Goal: Transaction & Acquisition: Book appointment/travel/reservation

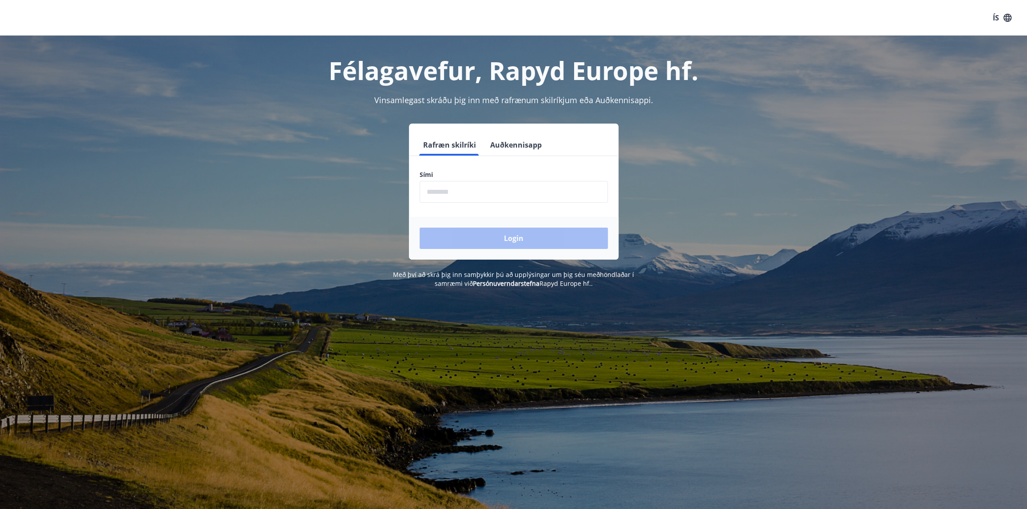
click at [474, 191] on input "phone" at bounding box center [514, 192] width 188 height 22
type input "********"
click at [420, 227] on button "Login" at bounding box center [514, 237] width 188 height 21
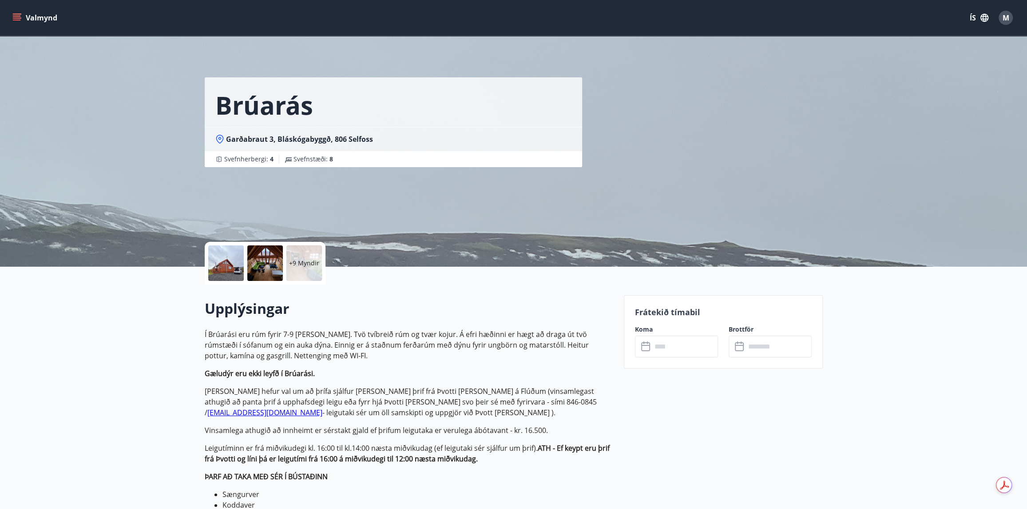
click at [646, 350] on icon at bounding box center [645, 346] width 9 height 9
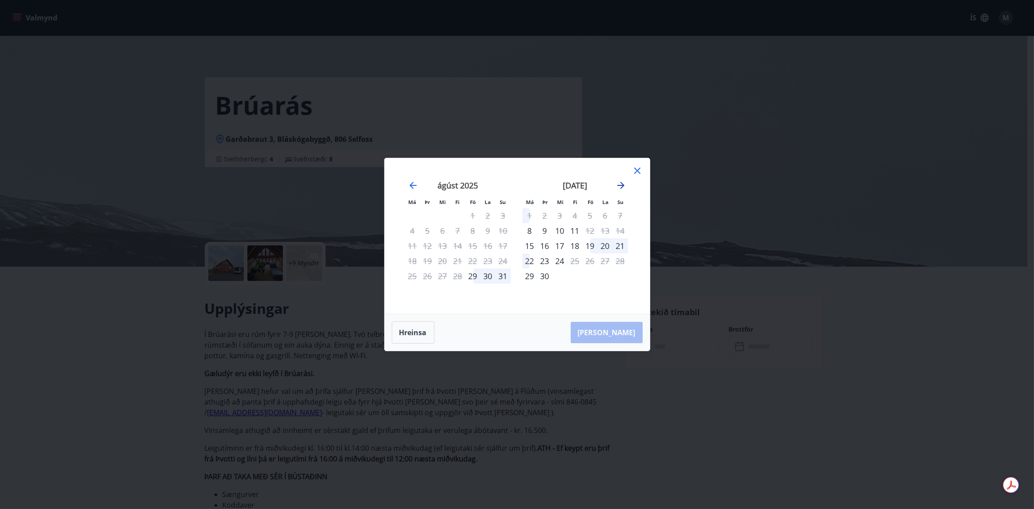
click at [620, 186] on icon "Move forward to switch to the next month." at bounding box center [621, 185] width 11 height 11
click at [643, 197] on div "Má Þr Mi Fi Fö La Su Má Þr Mi Fi Fö La Su ágúst 2025 1 2 3 4 5 6 7 8 9 10 11 12…" at bounding box center [517, 235] width 265 height 155
click at [525, 169] on div "október 2025" at bounding box center [575, 188] width 106 height 39
click at [624, 183] on icon "Move forward to switch to the next month." at bounding box center [621, 185] width 11 height 11
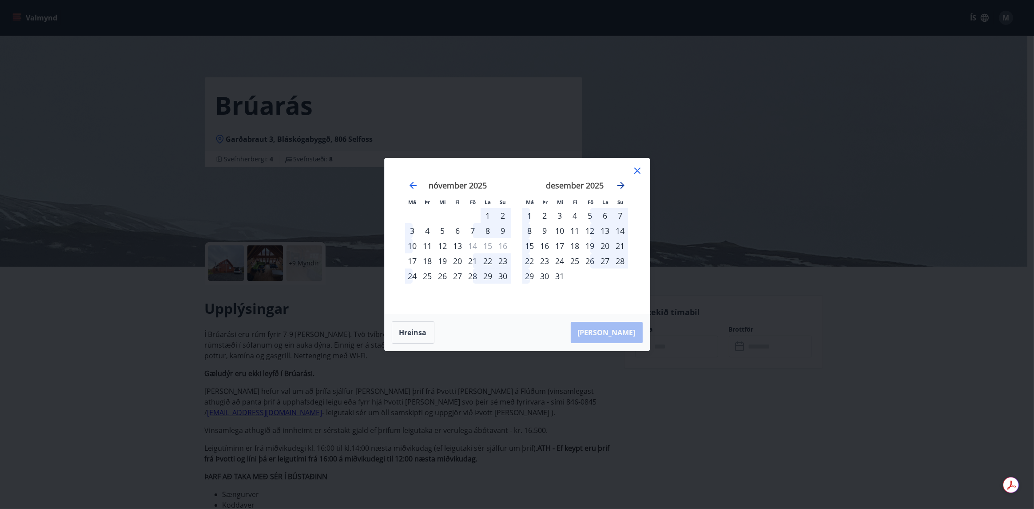
click at [620, 186] on icon "Move forward to switch to the next month." at bounding box center [621, 185] width 11 height 11
click at [618, 188] on icon "Move forward to switch to the next month." at bounding box center [621, 185] width 11 height 11
click at [617, 184] on icon "Move forward to switch to the next month." at bounding box center [621, 185] width 11 height 11
click at [412, 187] on icon "Move backward to switch to the previous month." at bounding box center [413, 185] width 7 height 7
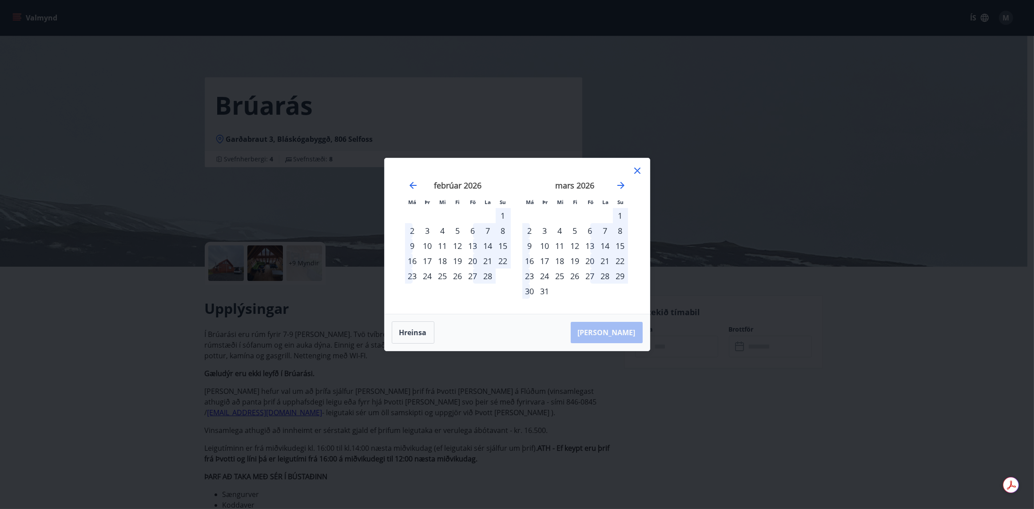
click at [442, 262] on div "18" at bounding box center [442, 260] width 15 height 15
click at [442, 260] on div "18" at bounding box center [442, 260] width 15 height 15
click at [445, 259] on div "18" at bounding box center [442, 260] width 15 height 15
click at [626, 331] on div "Hreinsa Taka Frá" at bounding box center [517, 332] width 265 height 36
click at [442, 257] on div "18" at bounding box center [442, 260] width 15 height 15
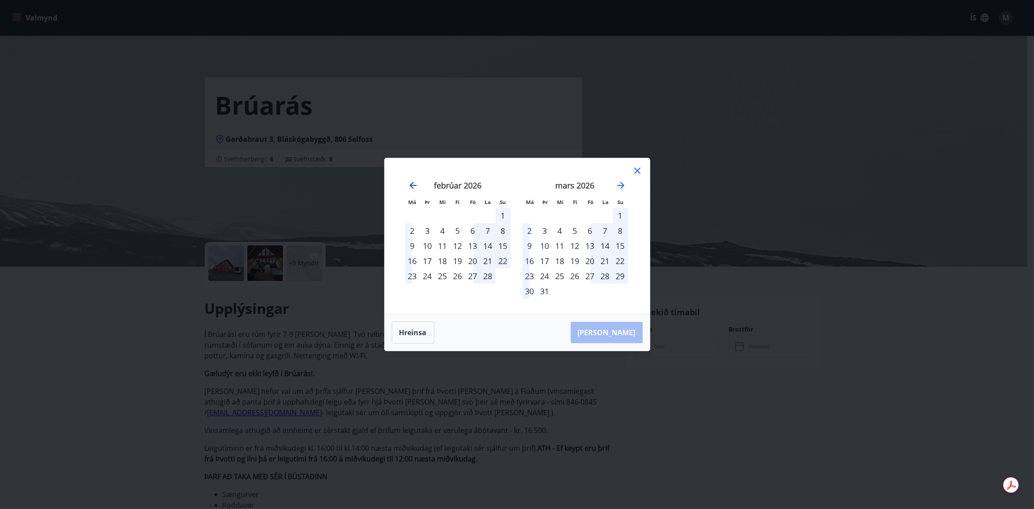
click at [413, 185] on icon "Move backward to switch to the previous month." at bounding box center [413, 185] width 7 height 7
click at [559, 262] on div "18" at bounding box center [560, 260] width 15 height 15
click at [408, 333] on button "Hreinsa" at bounding box center [413, 332] width 43 height 22
click at [619, 186] on icon "Move forward to switch to the next month." at bounding box center [621, 185] width 11 height 11
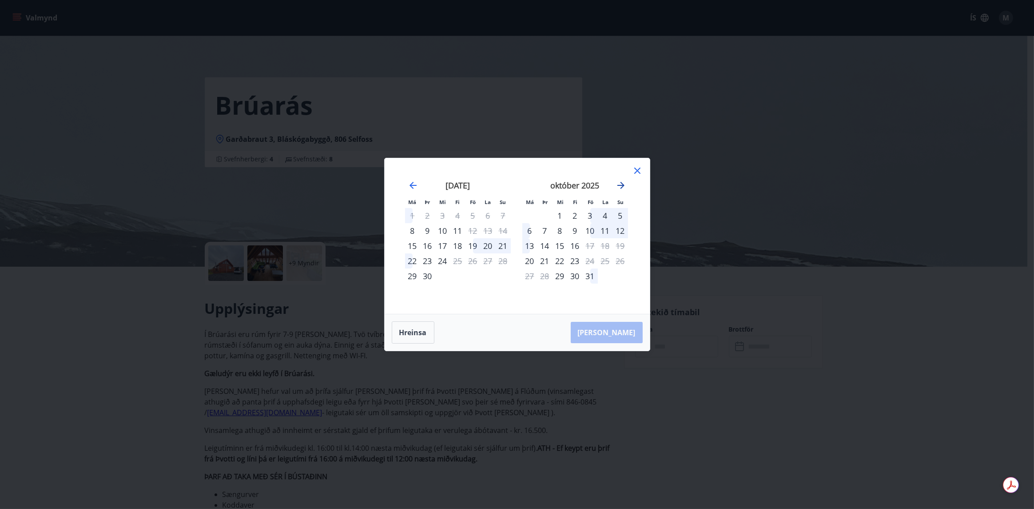
click at [619, 186] on icon "Move forward to switch to the next month." at bounding box center [621, 185] width 11 height 11
click at [617, 184] on icon "Move forward to switch to the next month." at bounding box center [621, 185] width 11 height 11
click at [559, 261] on div "18" at bounding box center [560, 260] width 15 height 15
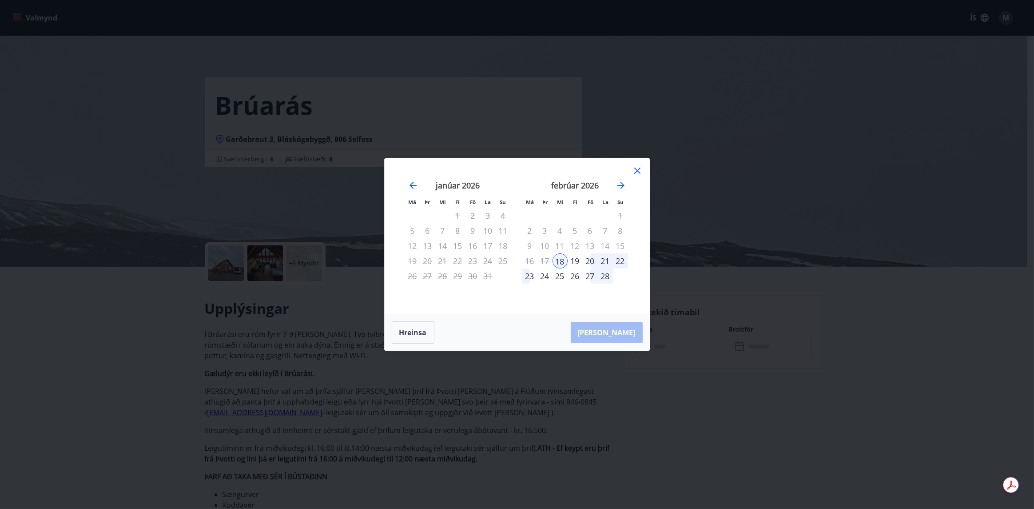
click at [530, 275] on div "23" at bounding box center [529, 275] width 15 height 15
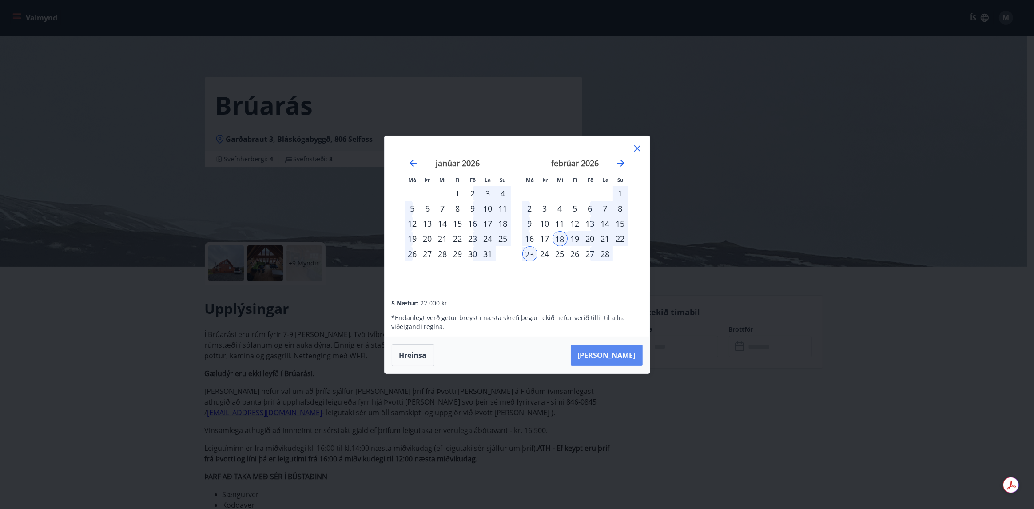
click at [622, 351] on button "Taka Frá" at bounding box center [607, 354] width 72 height 21
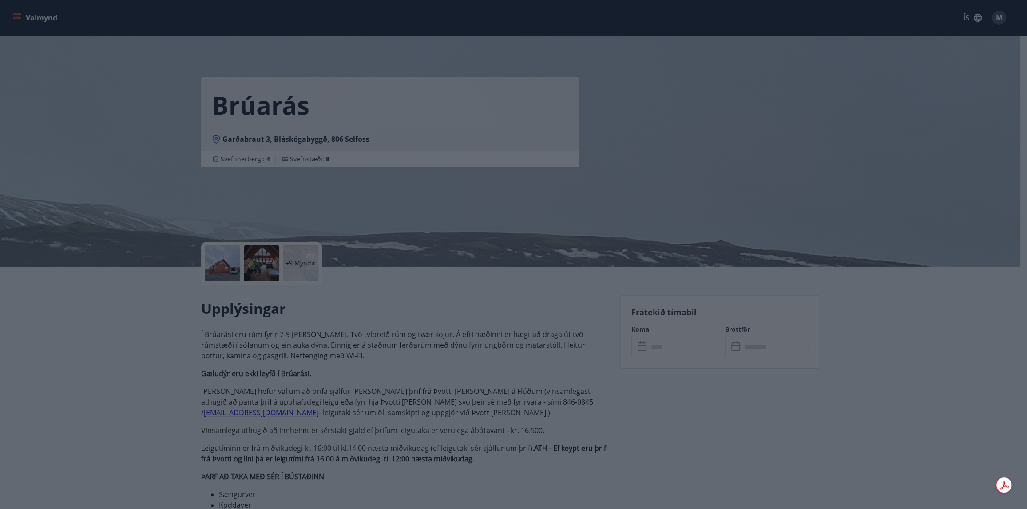
type input "******"
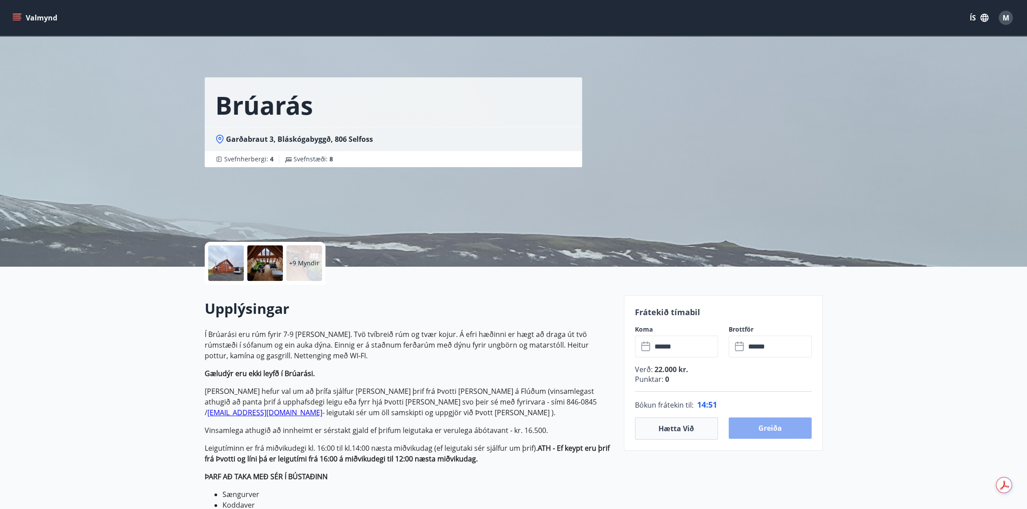
click at [778, 428] on button "Greiða" at bounding box center [770, 427] width 83 height 21
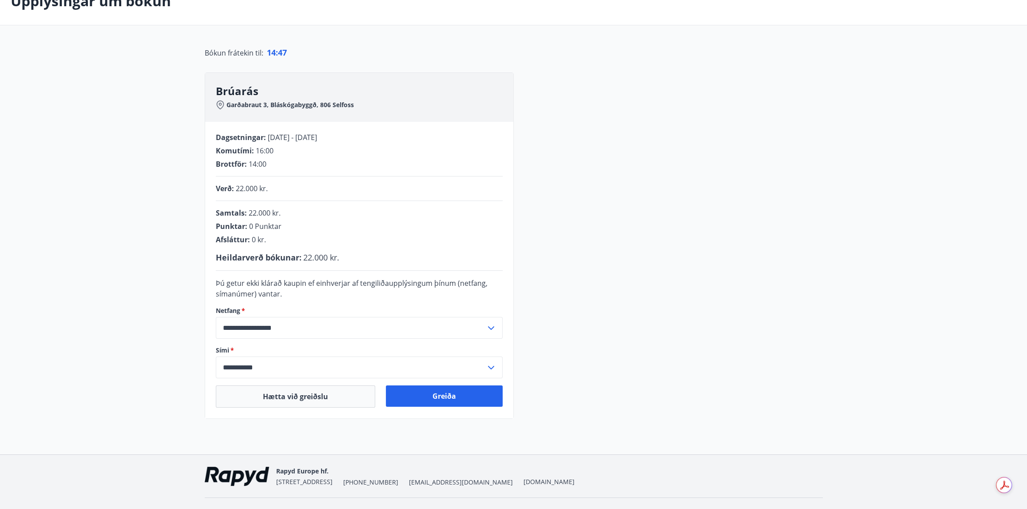
scroll to position [78, 0]
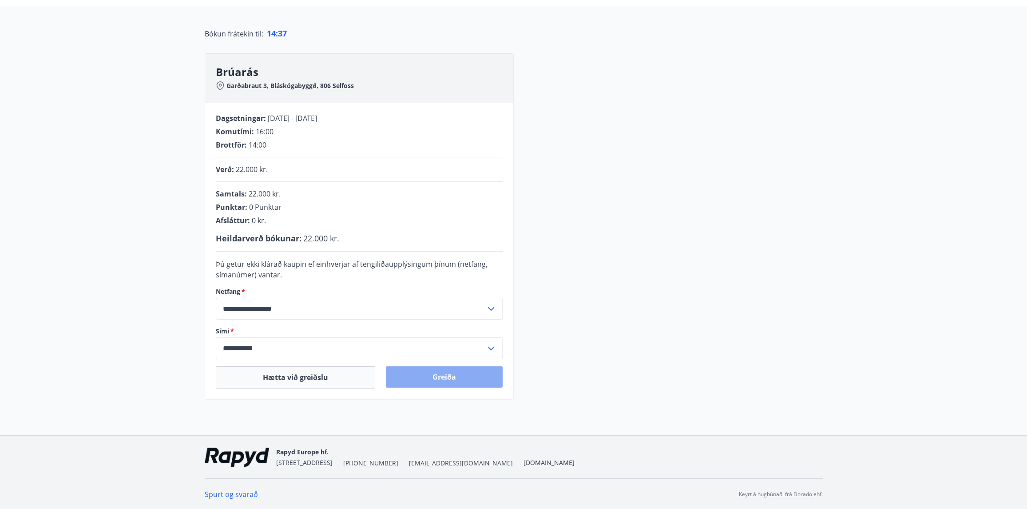
click at [453, 374] on button "Greiða" at bounding box center [444, 376] width 117 height 21
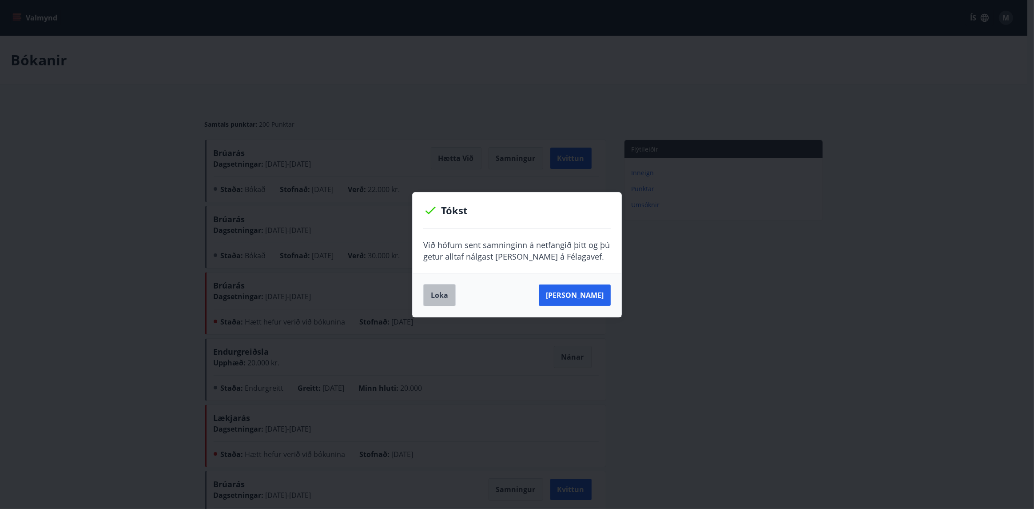
click at [438, 294] on button "Loka" at bounding box center [439, 295] width 32 height 22
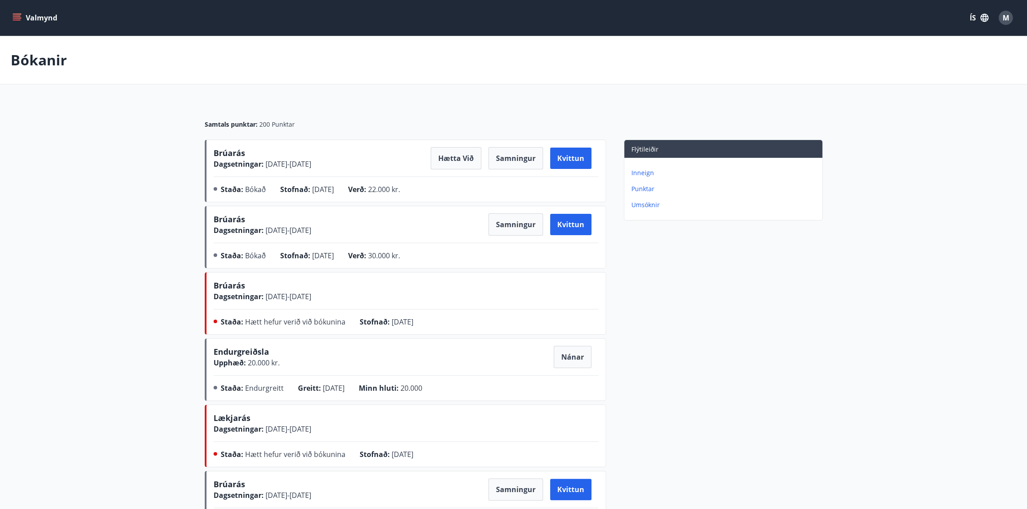
click at [14, 16] on icon "menu" at bounding box center [17, 16] width 8 height 1
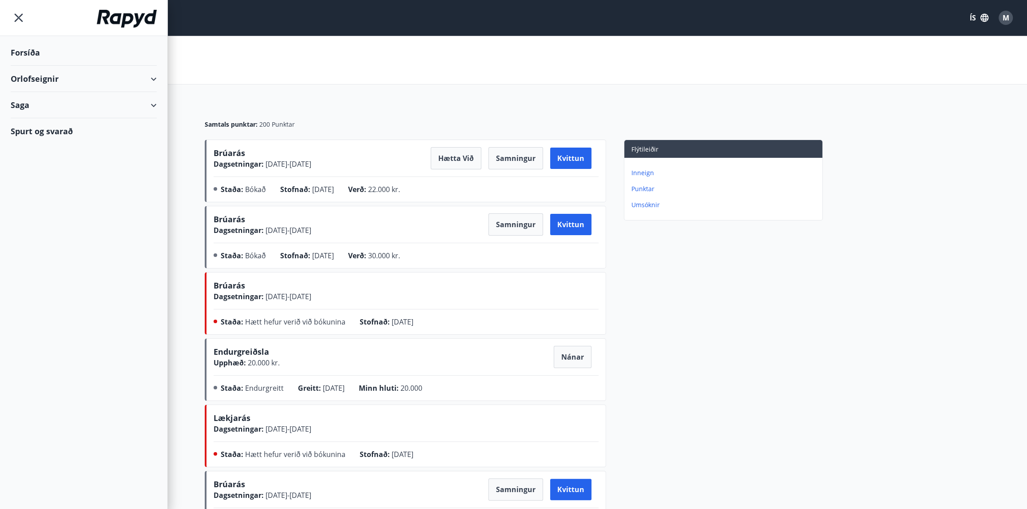
click at [40, 80] on div "Orlofseignir" at bounding box center [84, 79] width 146 height 26
click at [40, 100] on div "Framboð" at bounding box center [84, 101] width 132 height 19
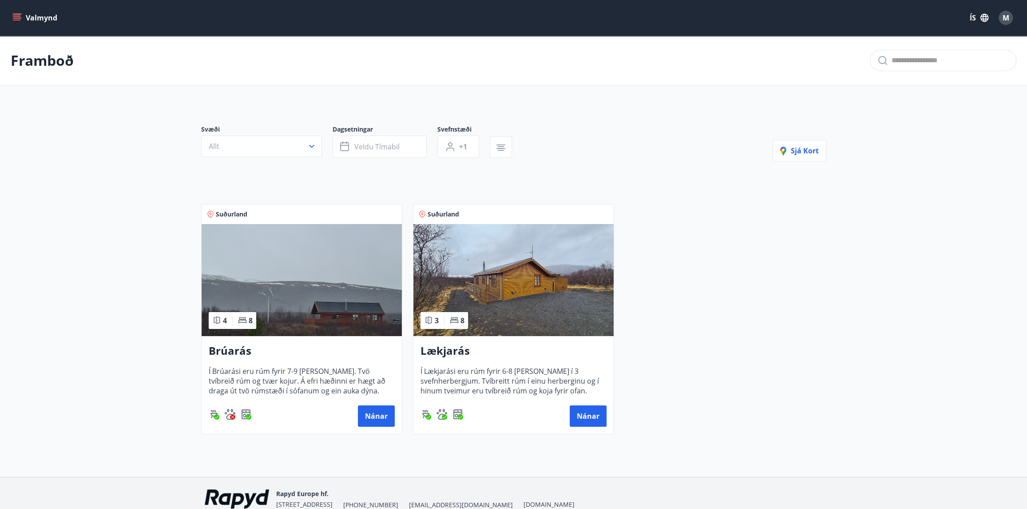
click at [250, 255] on img at bounding box center [302, 280] width 200 height 112
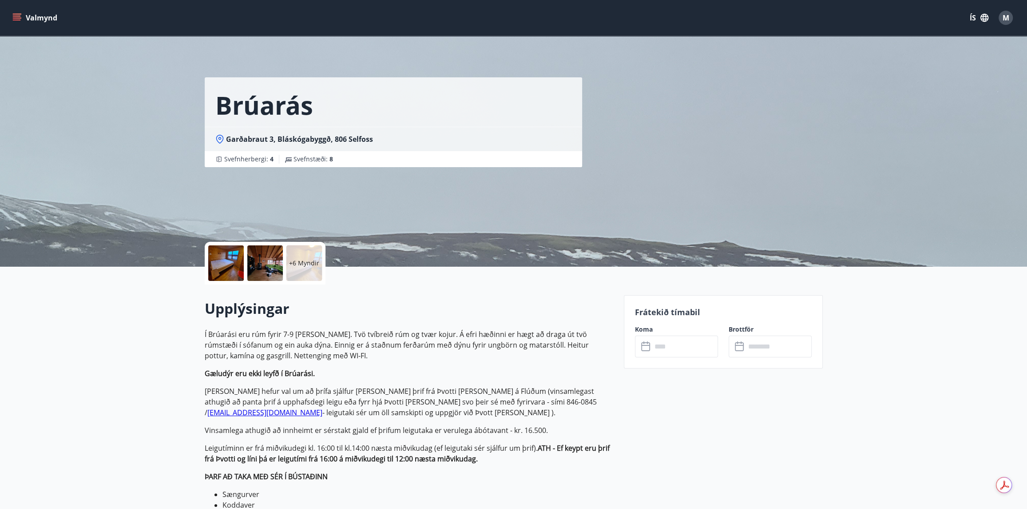
click at [644, 344] on icon at bounding box center [646, 346] width 11 height 11
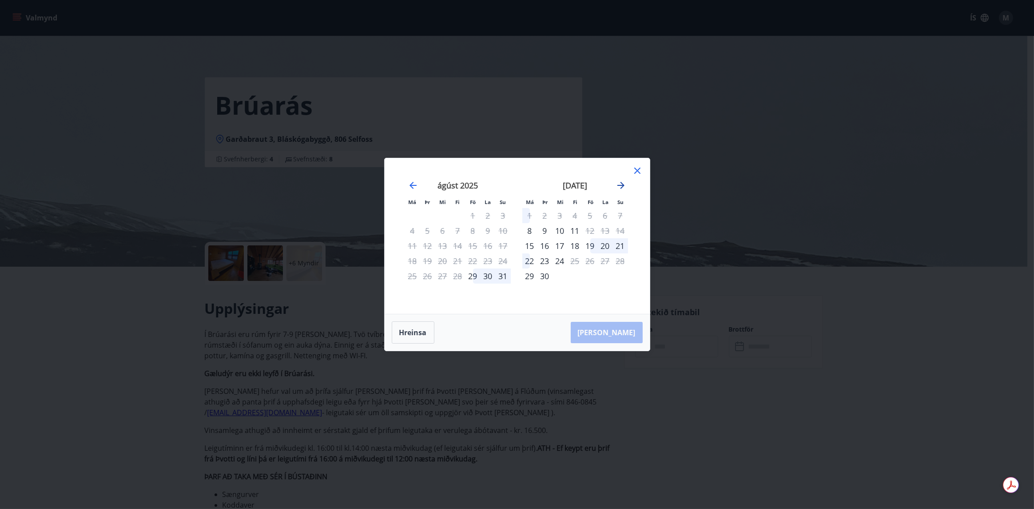
click at [621, 186] on icon "Move forward to switch to the next month." at bounding box center [620, 185] width 7 height 7
click at [637, 172] on icon at bounding box center [637, 170] width 11 height 11
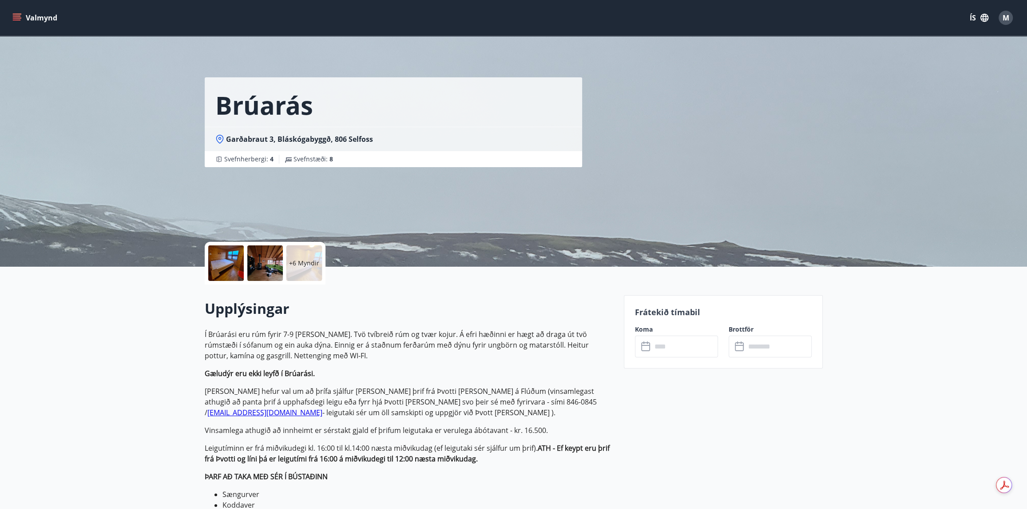
click at [16, 17] on icon "menu" at bounding box center [16, 17] width 9 height 9
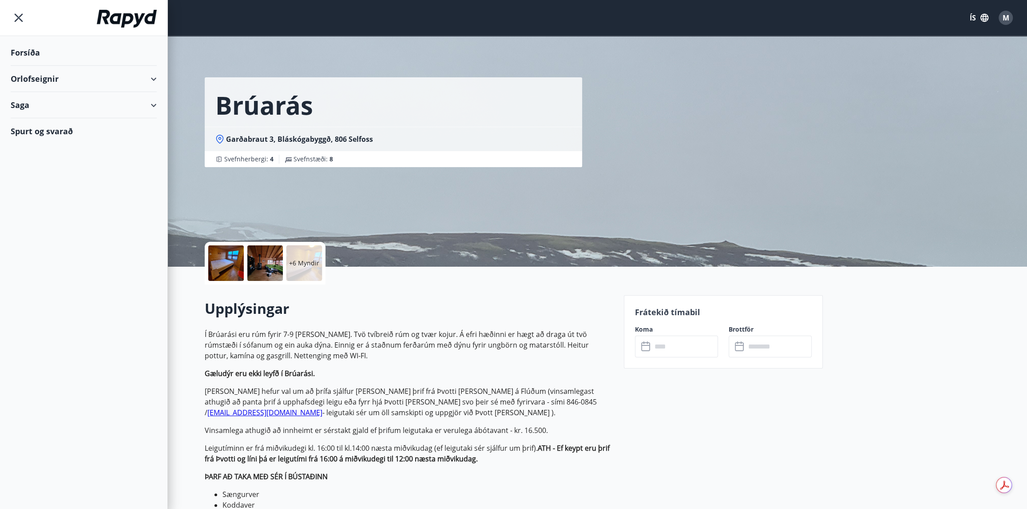
click at [39, 80] on div "Orlofseignir" at bounding box center [84, 79] width 146 height 26
click at [44, 102] on div "Framboð" at bounding box center [84, 101] width 132 height 19
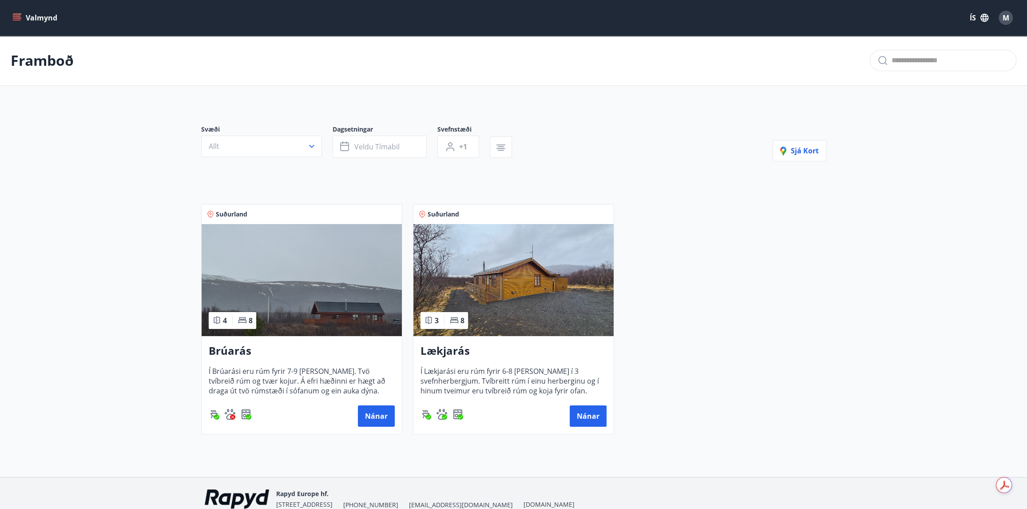
click at [515, 318] on img at bounding box center [514, 280] width 200 height 112
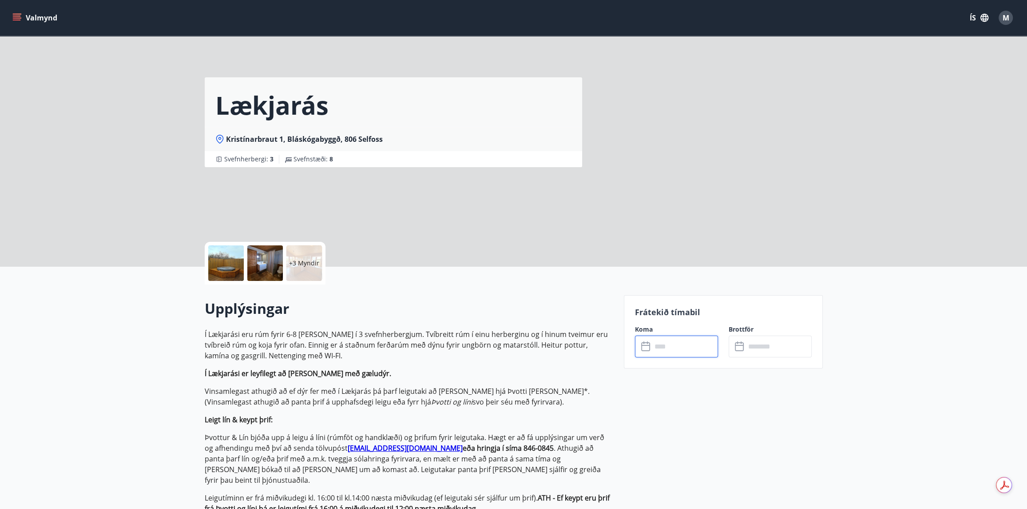
click at [670, 346] on input "text" at bounding box center [685, 346] width 66 height 22
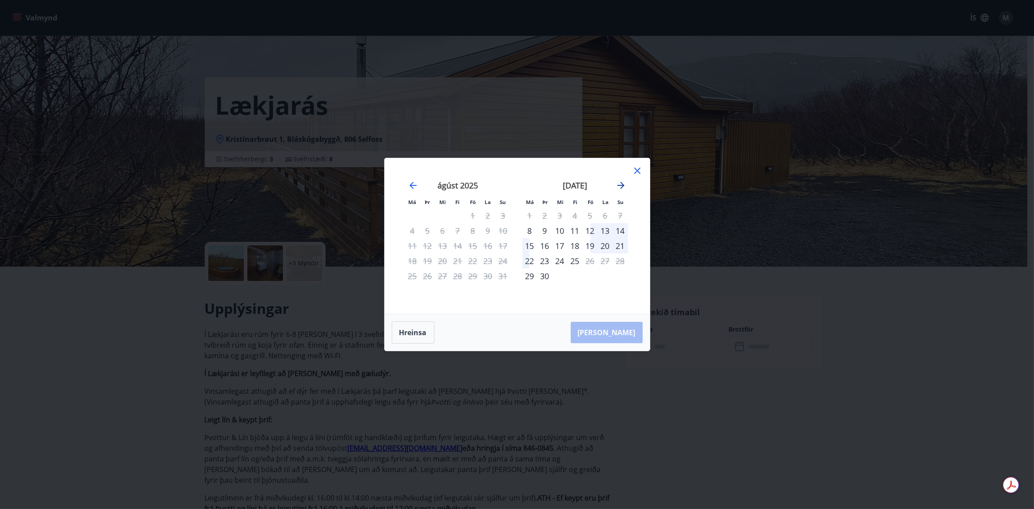
click at [620, 185] on icon "Move forward to switch to the next month." at bounding box center [620, 185] width 7 height 7
click at [619, 184] on icon "Move forward to switch to the next month." at bounding box center [621, 185] width 11 height 11
click at [637, 169] on icon at bounding box center [637, 170] width 11 height 11
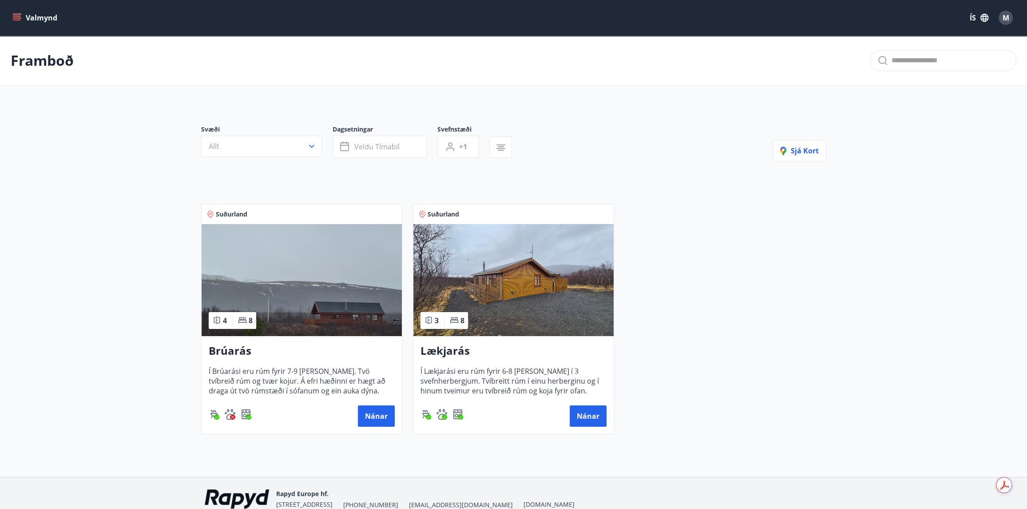
click at [278, 306] on img at bounding box center [302, 280] width 200 height 112
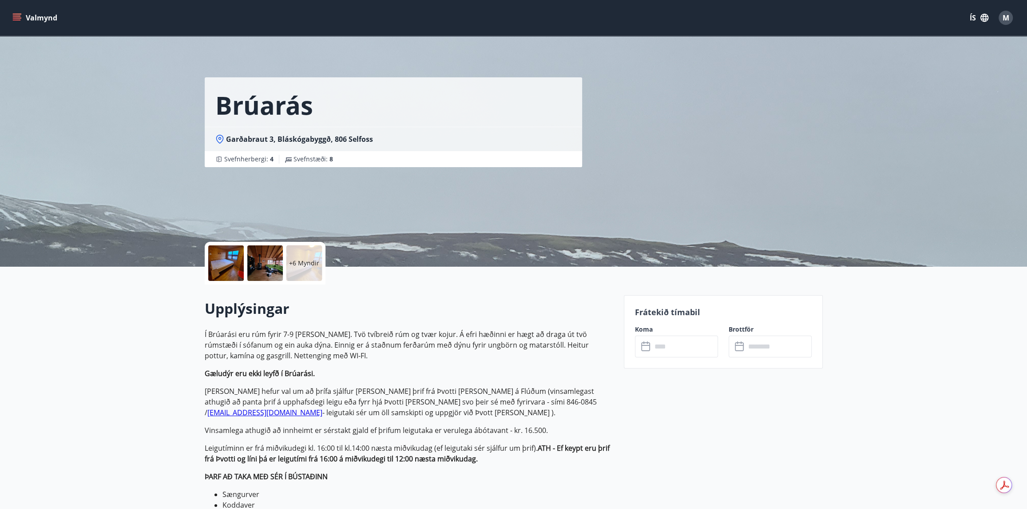
click at [644, 347] on icon at bounding box center [646, 346] width 11 height 11
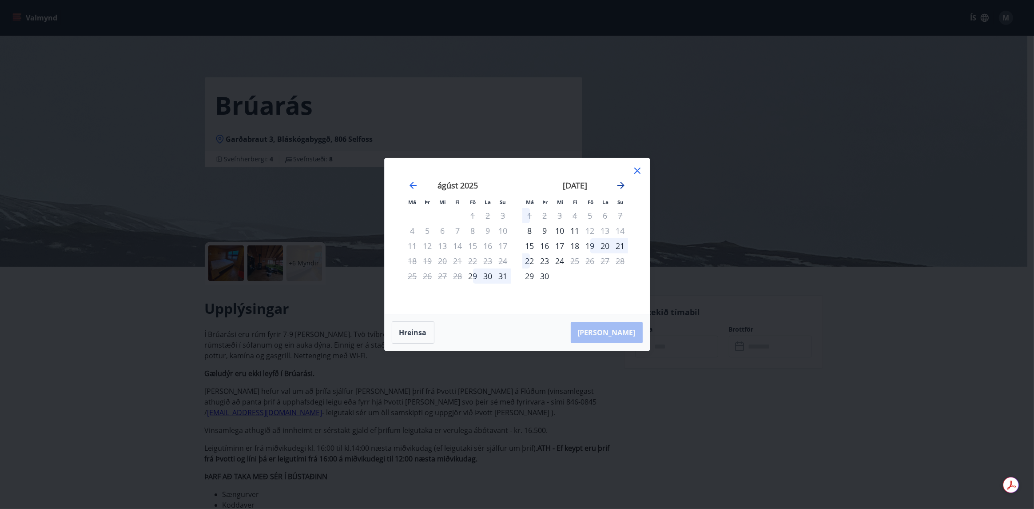
click at [622, 183] on icon "Move forward to switch to the next month." at bounding box center [620, 185] width 7 height 7
click at [622, 183] on icon "Move forward to switch to the next month." at bounding box center [621, 185] width 11 height 11
click at [637, 170] on icon at bounding box center [637, 170] width 6 height 6
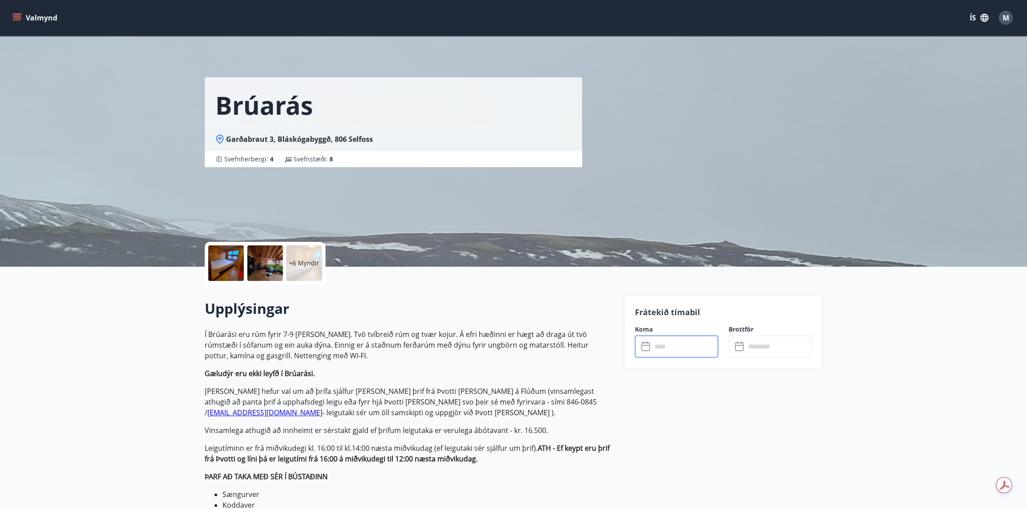
click at [654, 342] on input "text" at bounding box center [685, 346] width 66 height 22
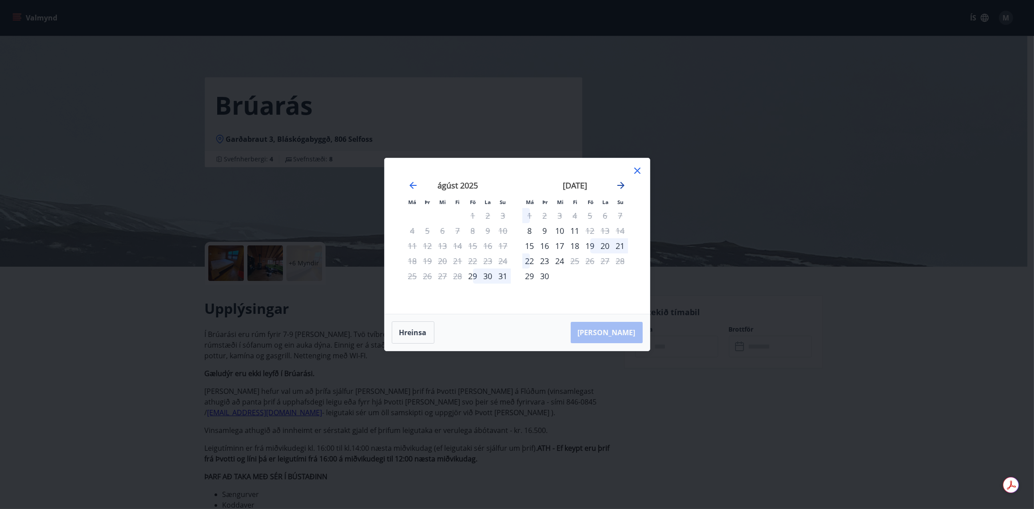
click at [622, 188] on icon "Move forward to switch to the next month." at bounding box center [621, 185] width 11 height 11
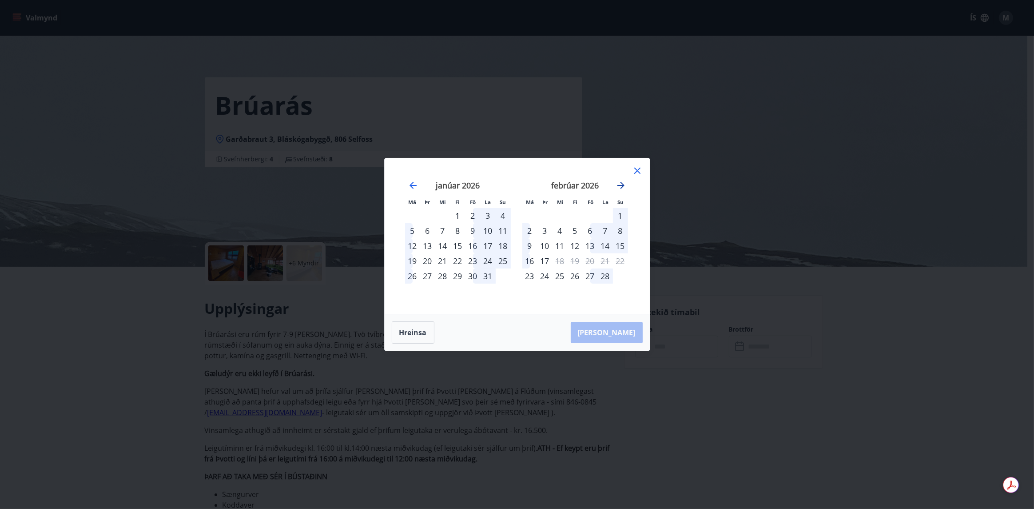
click at [622, 188] on icon "Move forward to switch to the next month." at bounding box center [621, 185] width 11 height 11
click at [622, 190] on icon "Move forward to switch to the next month." at bounding box center [621, 185] width 11 height 11
click at [410, 186] on icon "Move backward to switch to the previous month." at bounding box center [413, 185] width 7 height 7
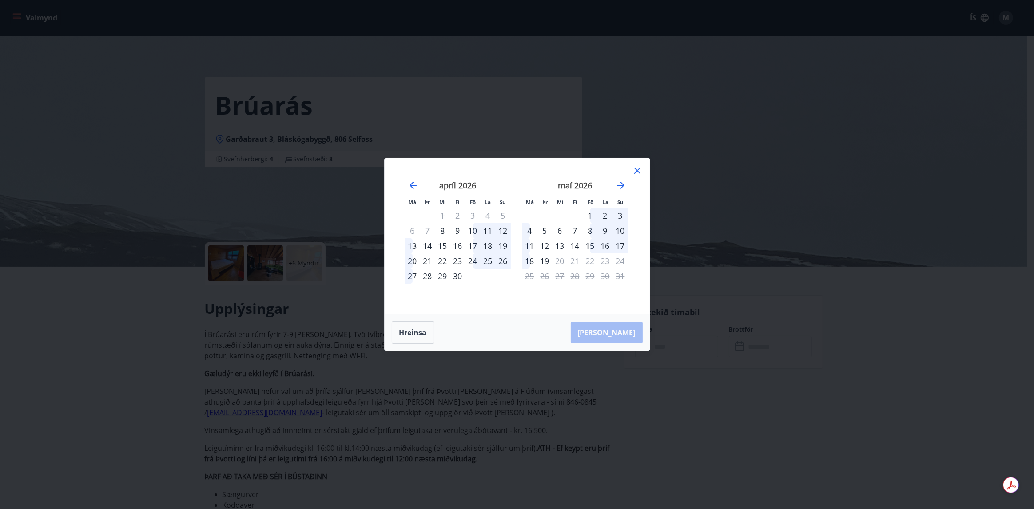
click at [636, 171] on icon at bounding box center [637, 170] width 11 height 11
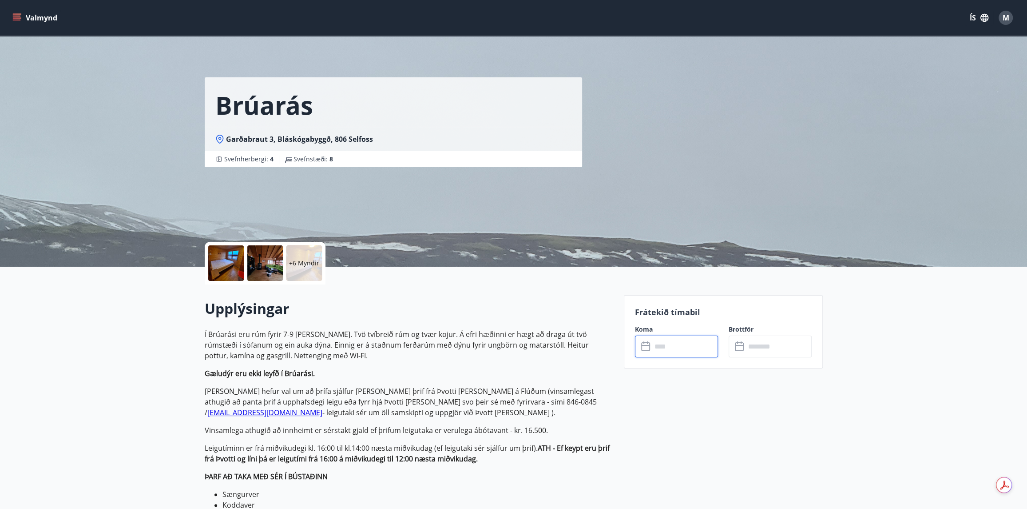
click at [644, 345] on icon at bounding box center [645, 345] width 9 height 1
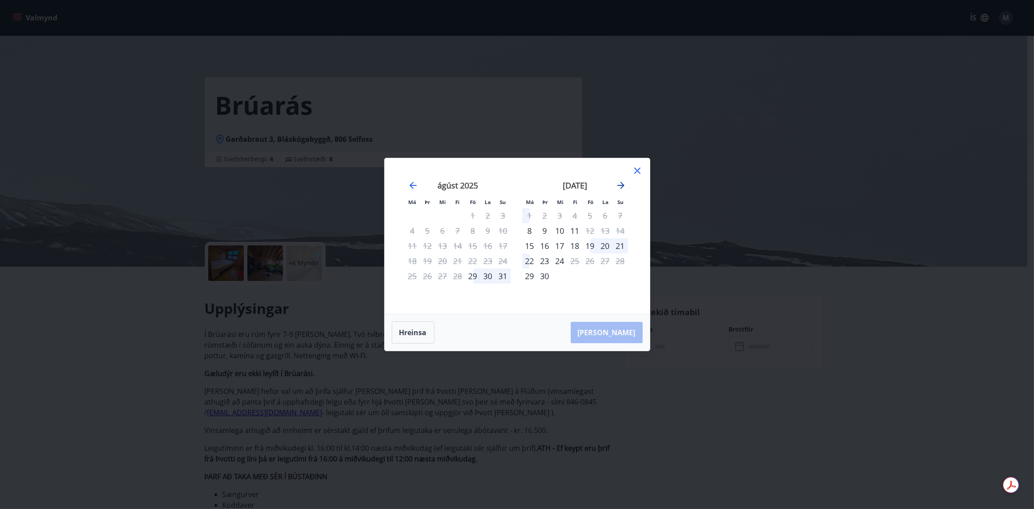
click at [619, 186] on icon "Move forward to switch to the next month." at bounding box center [620, 185] width 7 height 7
click at [620, 185] on icon "Move forward to switch to the next month." at bounding box center [620, 185] width 7 height 7
click at [636, 170] on icon at bounding box center [637, 170] width 6 height 6
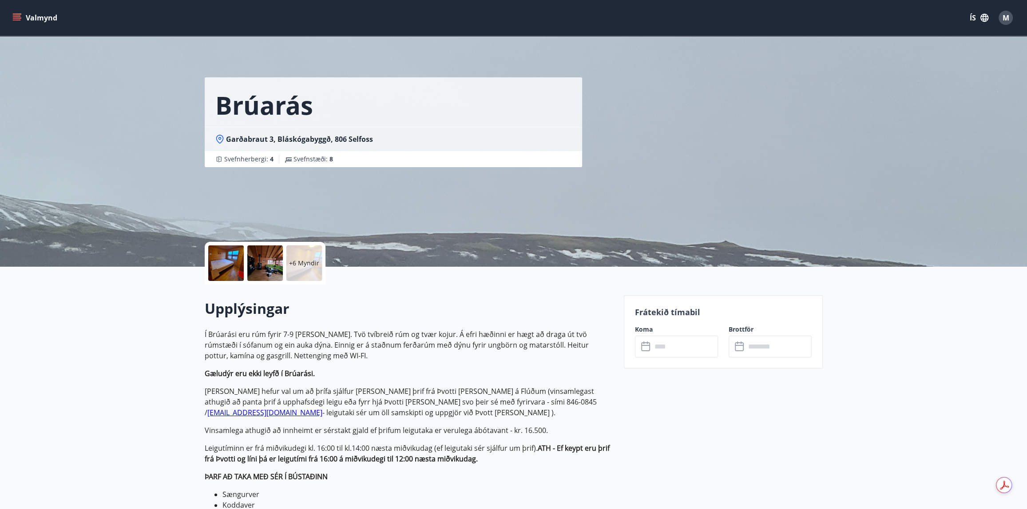
click at [18, 18] on icon "menu" at bounding box center [18, 17] width 10 height 1
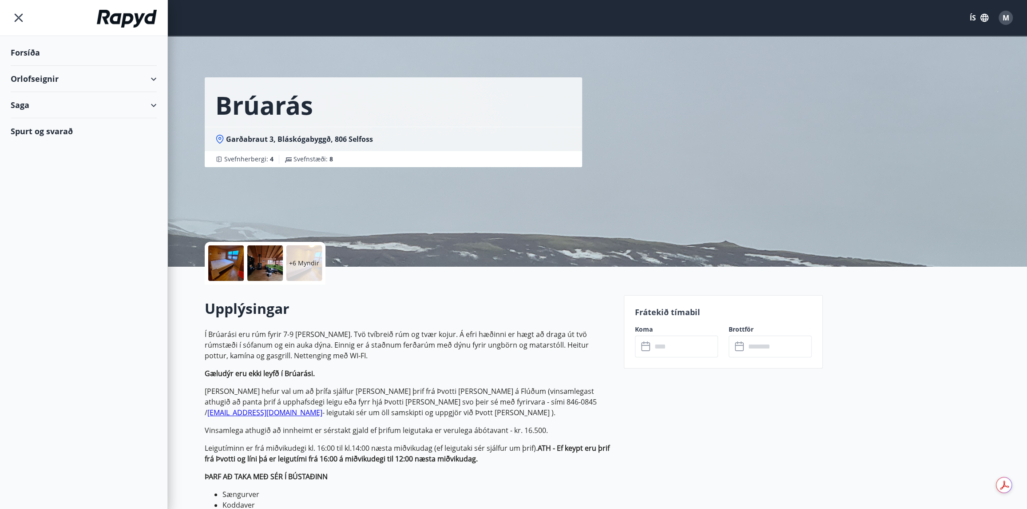
click at [44, 76] on div "Orlofseignir" at bounding box center [84, 79] width 146 height 26
click at [44, 98] on div "Framboð" at bounding box center [84, 101] width 132 height 19
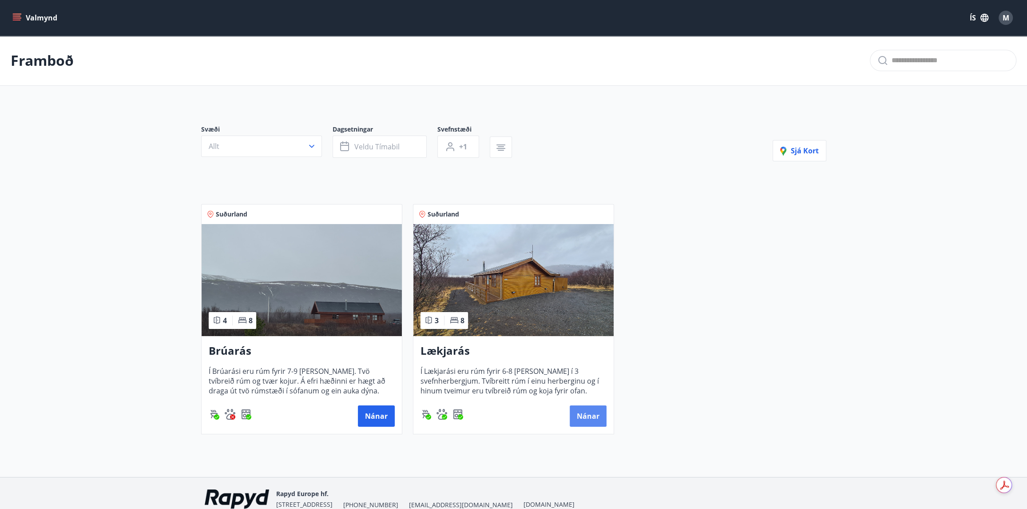
click at [596, 413] on button "Nánar" at bounding box center [588, 415] width 37 height 21
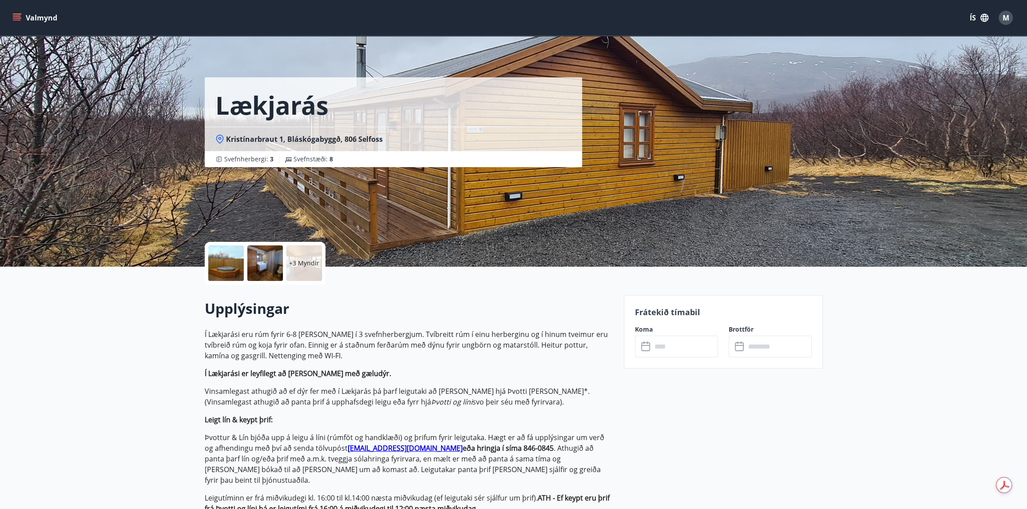
click at [660, 346] on input "text" at bounding box center [685, 346] width 66 height 22
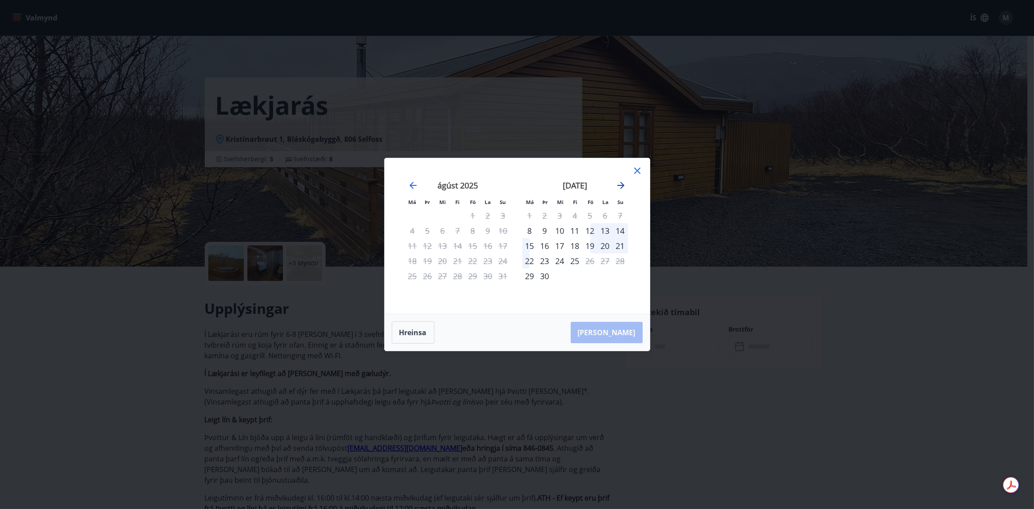
click at [621, 183] on icon "Move forward to switch to the next month." at bounding box center [620, 185] width 7 height 7
click at [620, 182] on icon "Move forward to switch to the next month." at bounding box center [620, 185] width 7 height 7
click at [411, 186] on icon "Move backward to switch to the previous month." at bounding box center [413, 185] width 11 height 11
click at [635, 169] on icon at bounding box center [637, 170] width 6 height 6
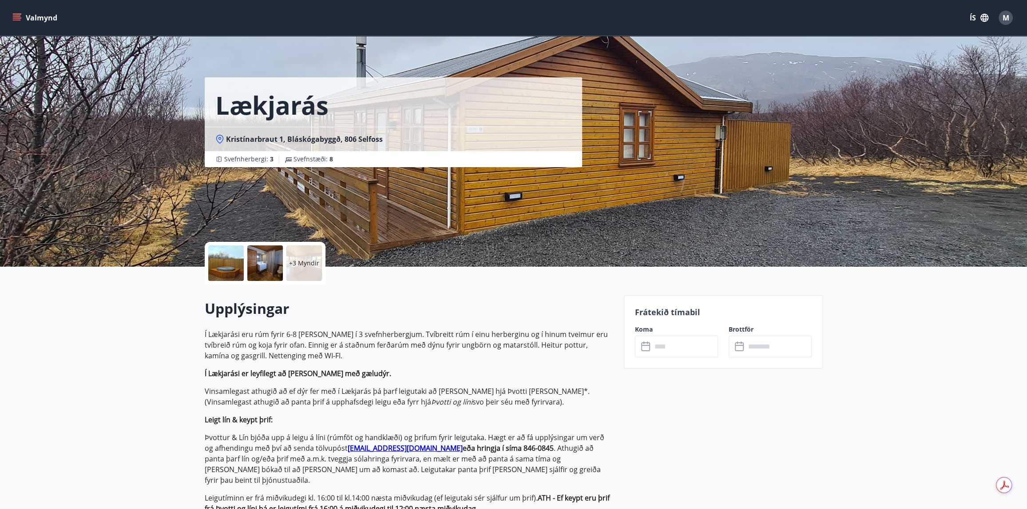
click at [642, 345] on icon at bounding box center [645, 345] width 9 height 1
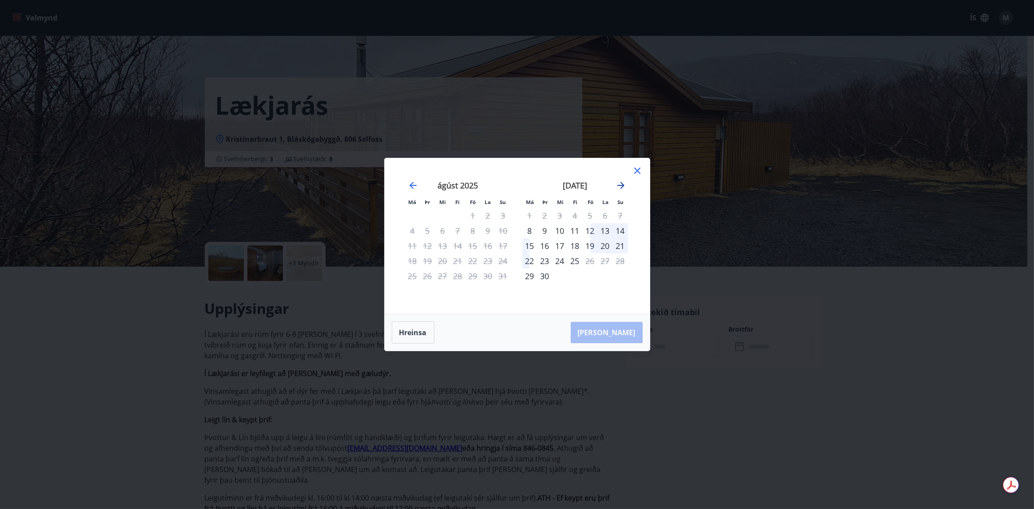
click at [619, 185] on icon "Move forward to switch to the next month." at bounding box center [621, 185] width 11 height 11
click at [637, 172] on icon at bounding box center [637, 170] width 11 height 11
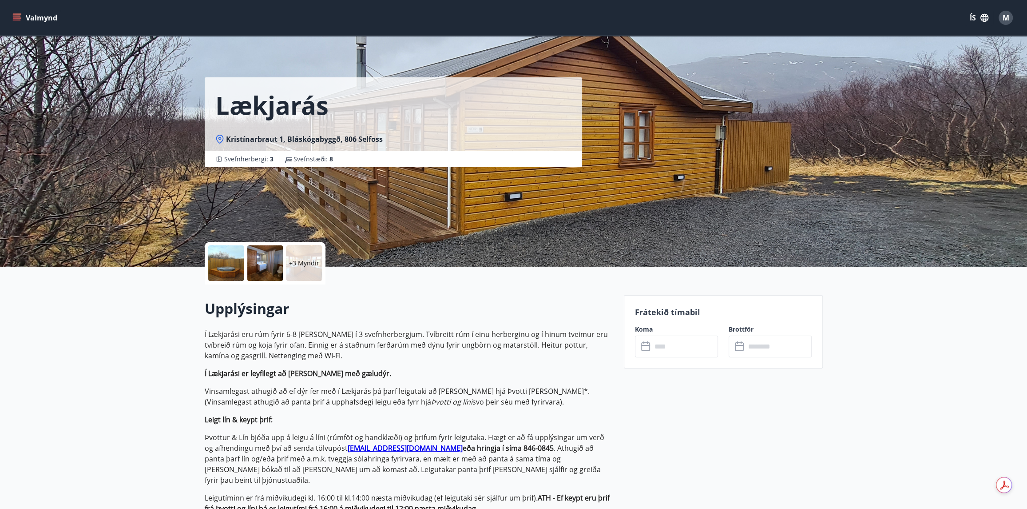
click at [14, 14] on icon "menu" at bounding box center [18, 14] width 10 height 1
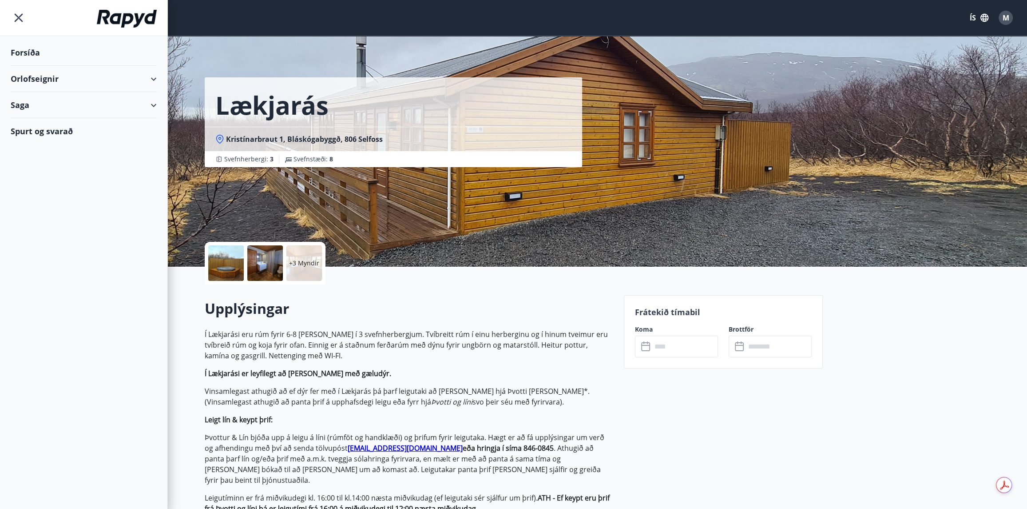
click at [33, 82] on div "Orlofseignir" at bounding box center [84, 79] width 146 height 26
click at [28, 100] on div "Framboð" at bounding box center [84, 101] width 132 height 19
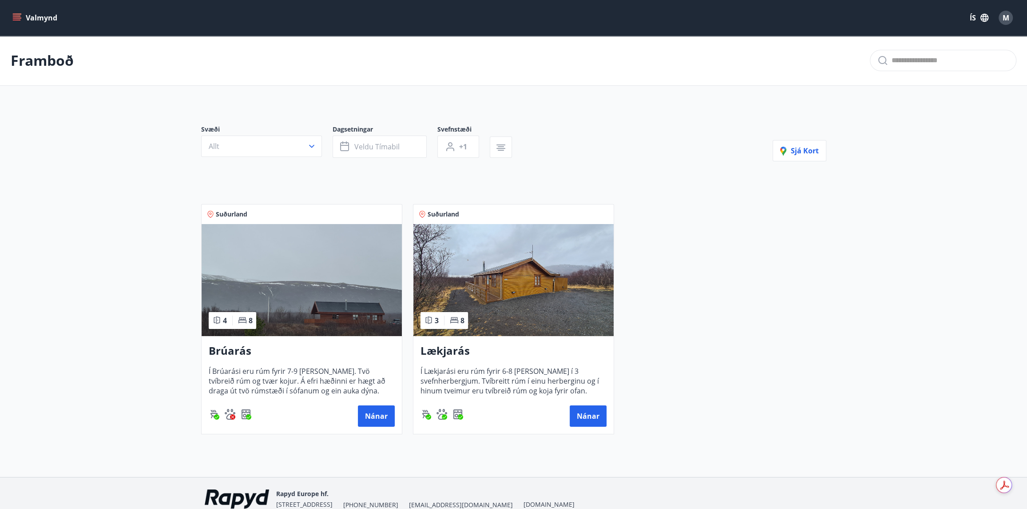
click at [281, 320] on img at bounding box center [302, 280] width 200 height 112
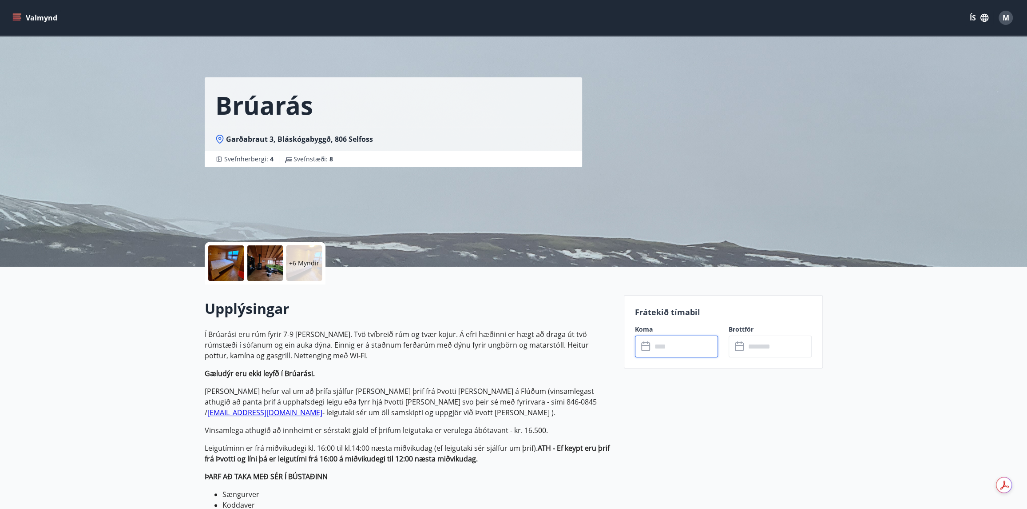
click at [653, 354] on input "text" at bounding box center [685, 346] width 66 height 22
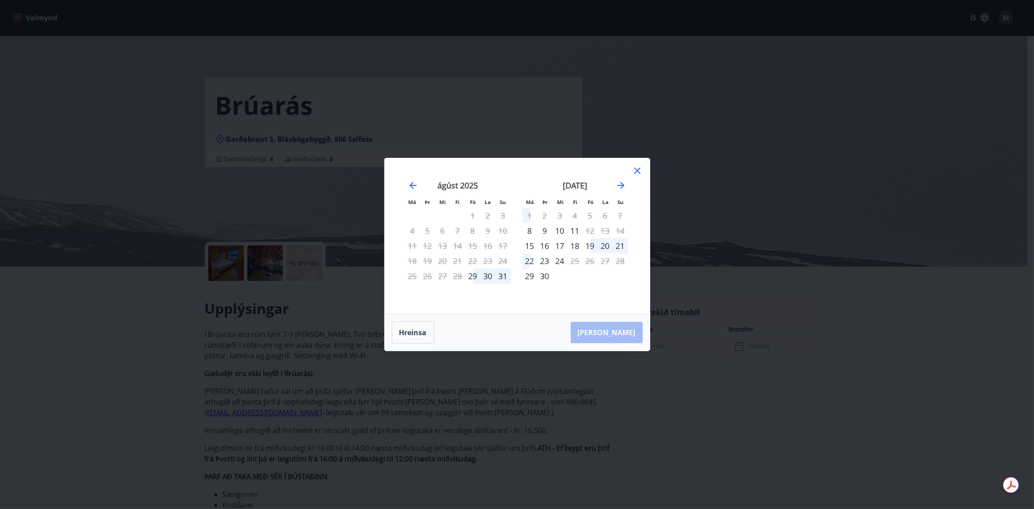
click at [622, 195] on div "september 2025" at bounding box center [575, 188] width 106 height 39
click at [620, 189] on icon "Move forward to switch to the next month." at bounding box center [621, 185] width 11 height 11
click at [638, 169] on icon at bounding box center [637, 170] width 11 height 11
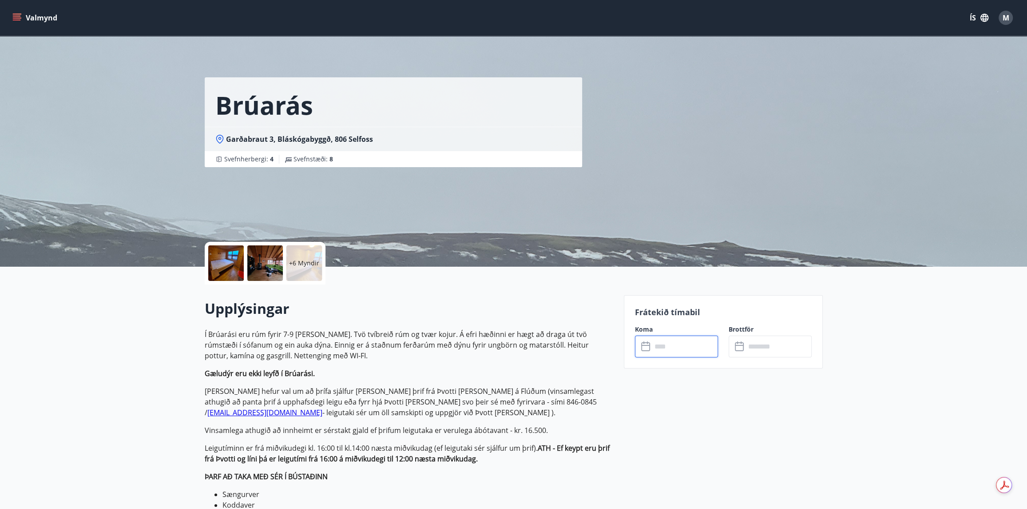
click at [646, 341] on icon at bounding box center [646, 346] width 11 height 11
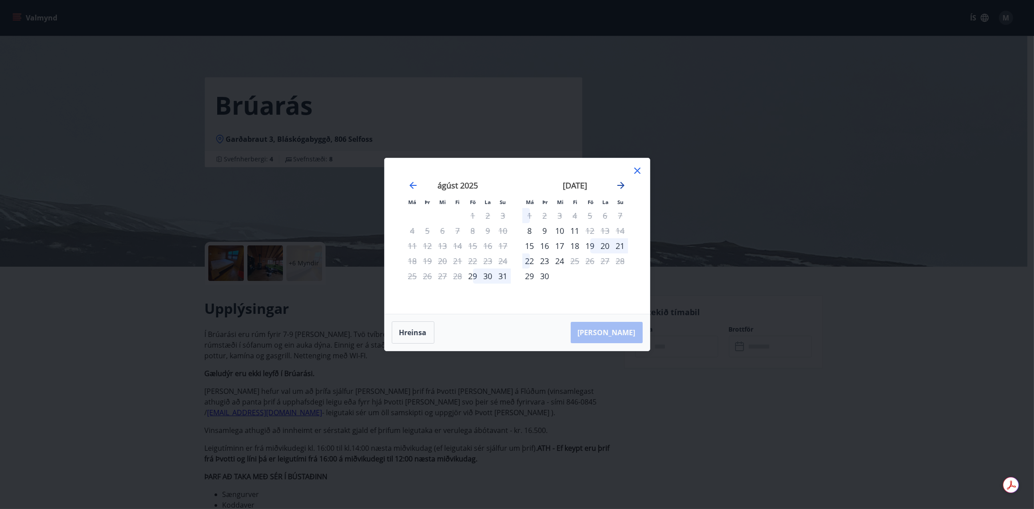
click at [622, 186] on icon "Move forward to switch to the next month." at bounding box center [621, 185] width 11 height 11
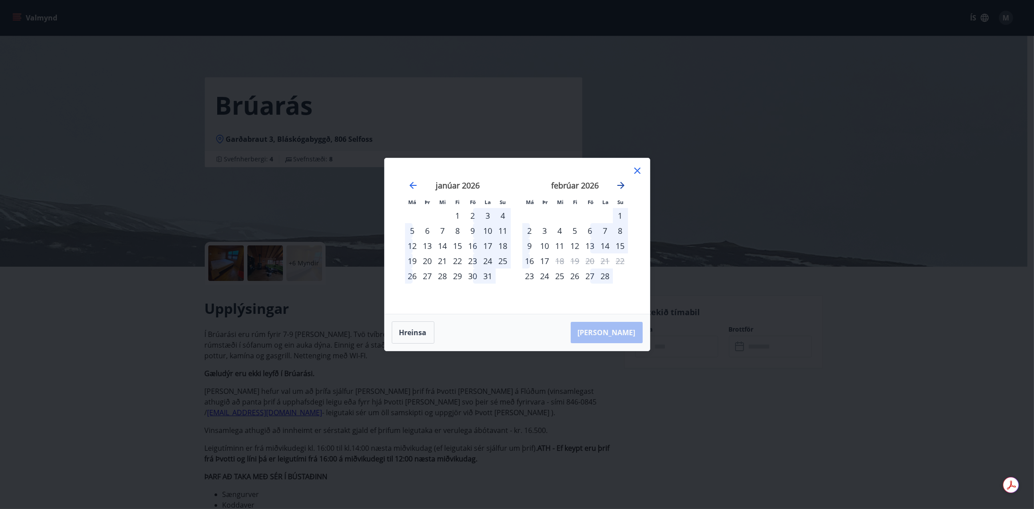
click at [622, 186] on icon "Move forward to switch to the next month." at bounding box center [621, 185] width 11 height 11
click at [637, 170] on icon at bounding box center [637, 170] width 6 height 6
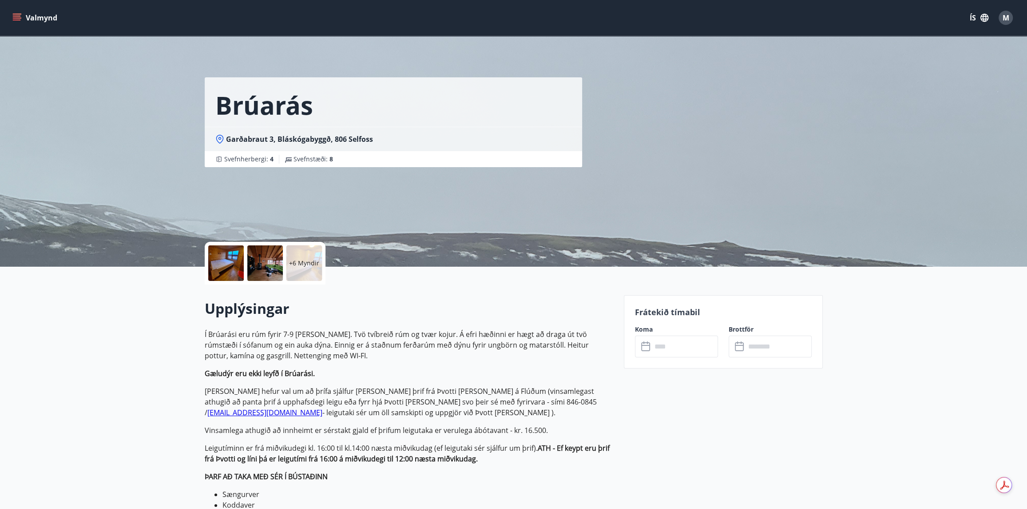
click at [13, 17] on icon "menu" at bounding box center [18, 17] width 10 height 1
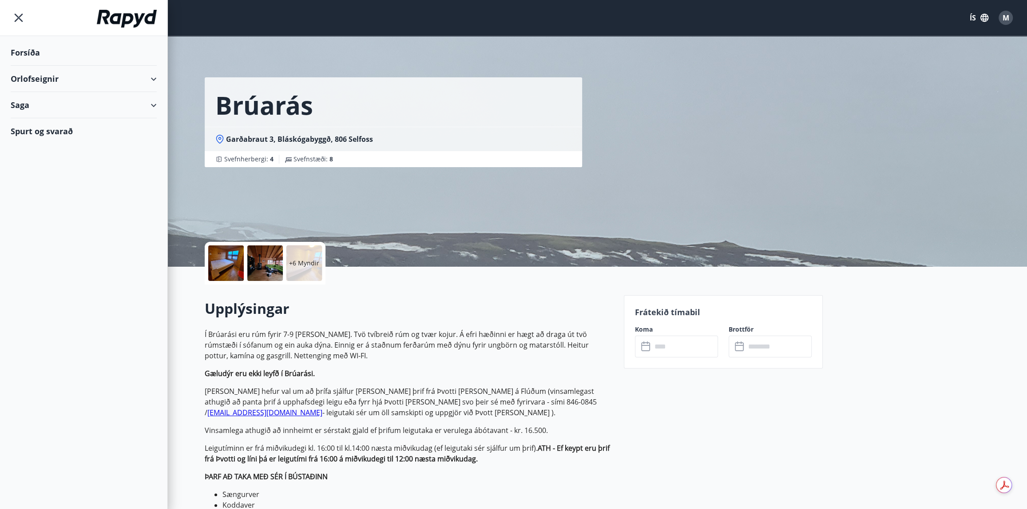
click at [39, 85] on div "Orlofseignir" at bounding box center [84, 79] width 146 height 26
click at [40, 103] on div "Framboð" at bounding box center [84, 101] width 132 height 19
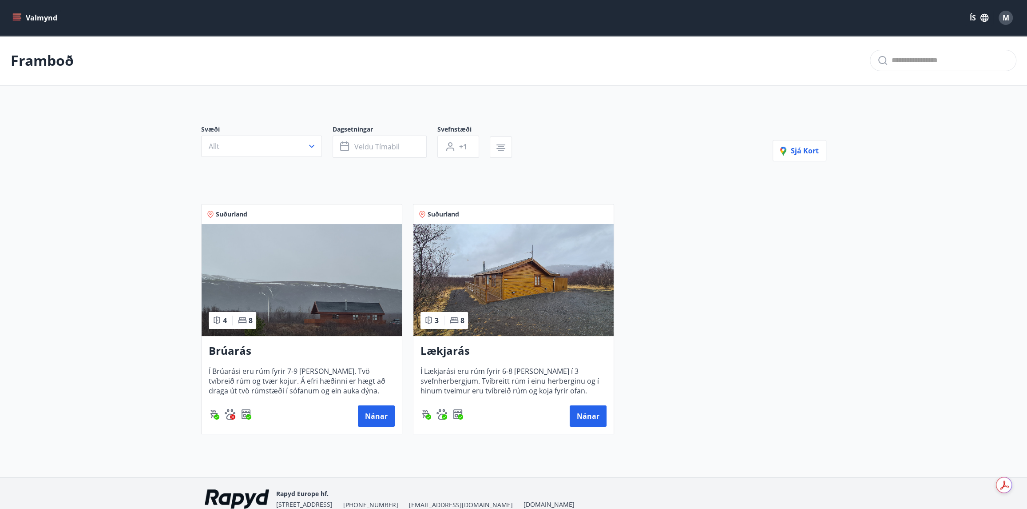
click at [567, 302] on img at bounding box center [514, 280] width 200 height 112
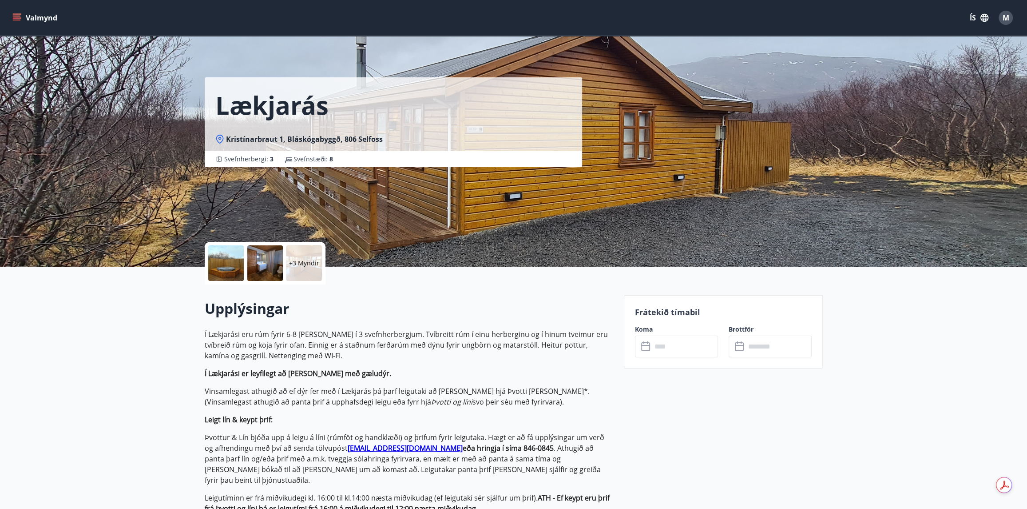
click at [647, 347] on icon at bounding box center [646, 346] width 11 height 11
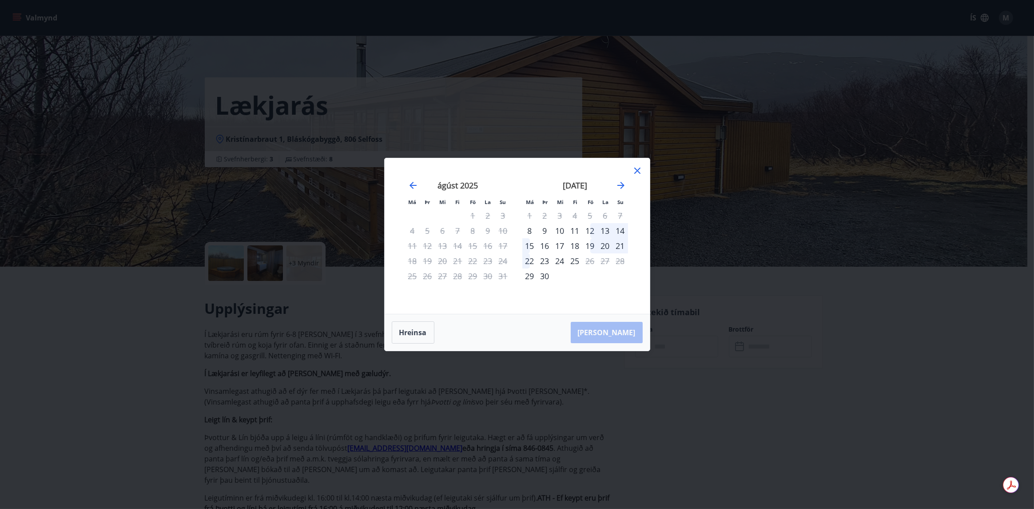
click at [621, 179] on div "september 2025" at bounding box center [575, 188] width 106 height 39
click at [620, 182] on icon "Move forward to switch to the next month." at bounding box center [620, 185] width 7 height 7
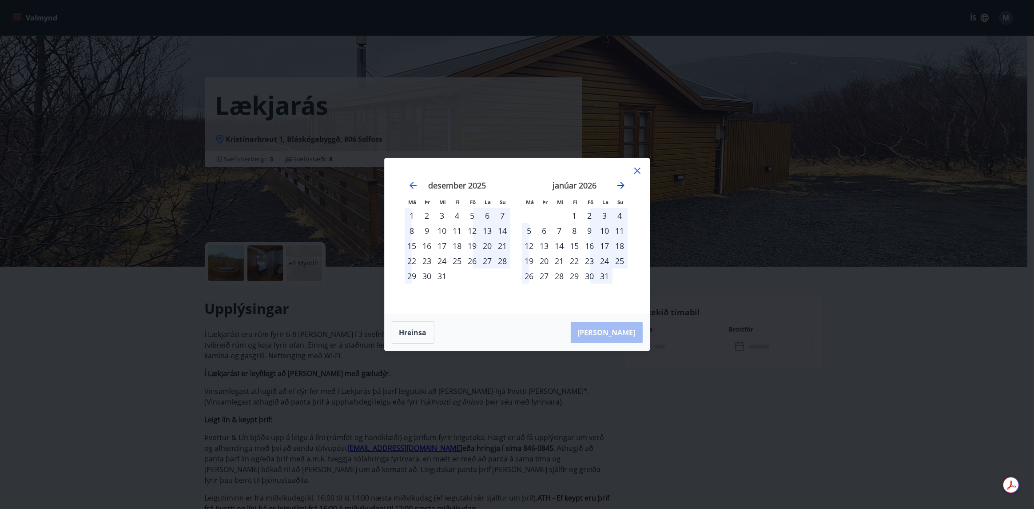
click at [620, 182] on icon "Move forward to switch to the next month." at bounding box center [620, 185] width 7 height 7
click at [620, 186] on icon "Move forward to switch to the next month." at bounding box center [621, 185] width 11 height 11
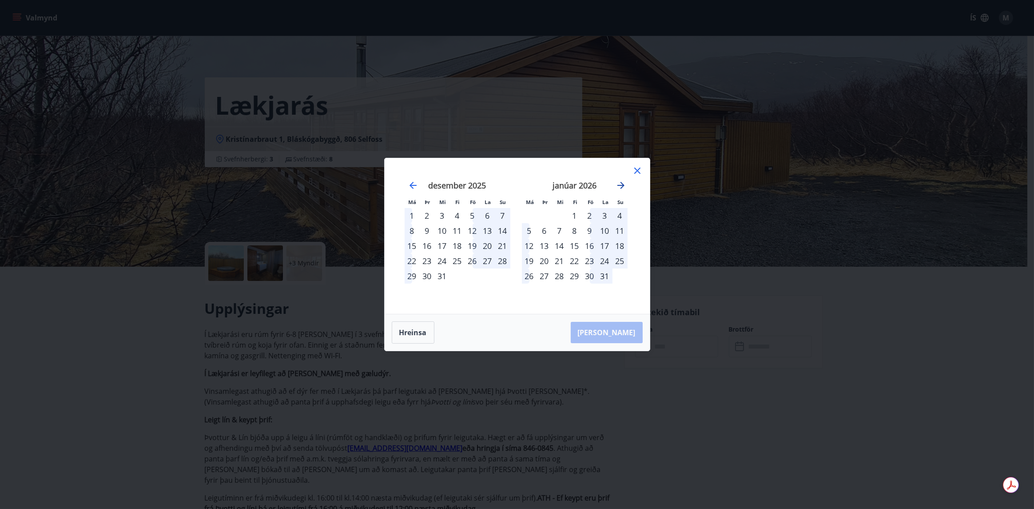
click at [622, 186] on icon "Move forward to switch to the next month." at bounding box center [620, 185] width 7 height 7
click at [623, 187] on icon "Move forward to switch to the next month." at bounding box center [621, 185] width 11 height 11
click at [620, 185] on icon "Move forward to switch to the next month." at bounding box center [620, 185] width 7 height 7
click at [636, 168] on icon at bounding box center [637, 170] width 11 height 11
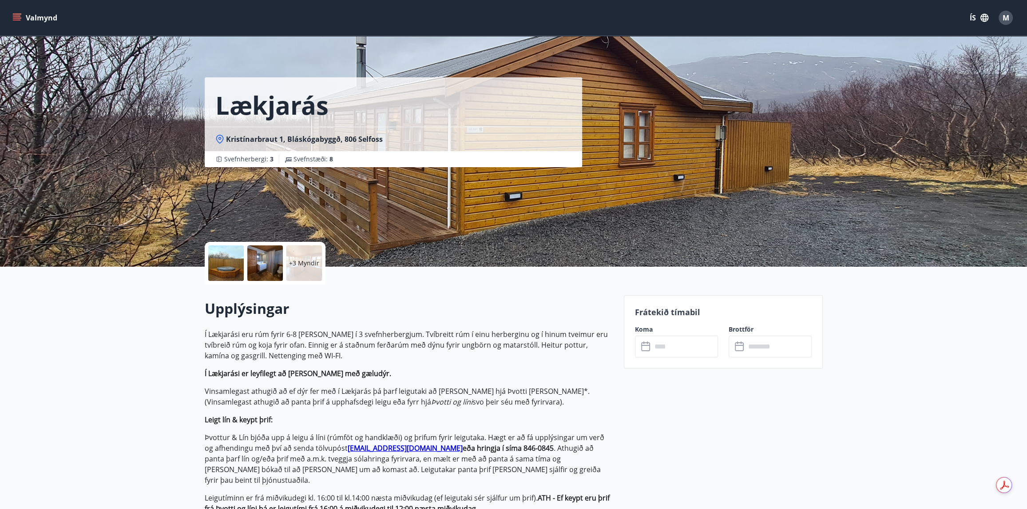
click at [18, 15] on icon "menu" at bounding box center [16, 17] width 9 height 9
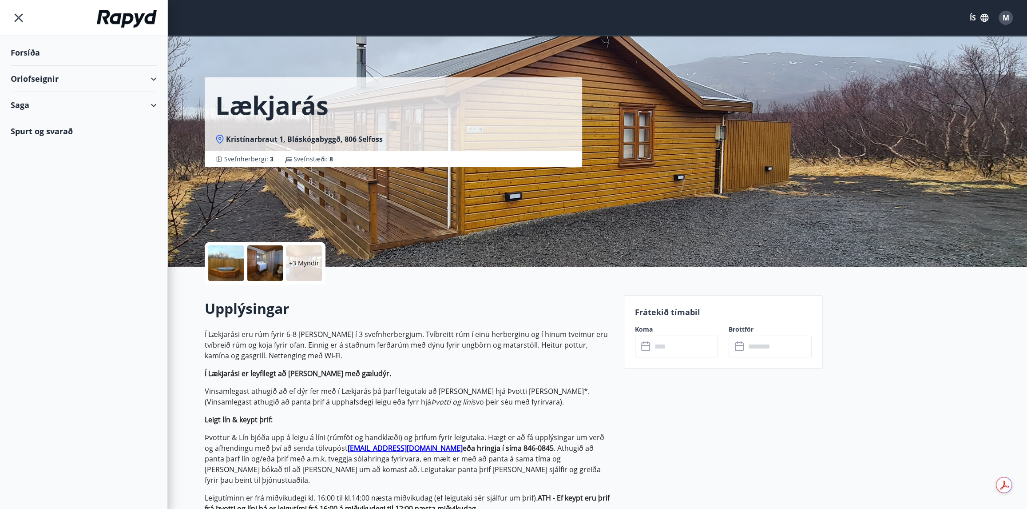
click at [33, 77] on div "Orlofseignir" at bounding box center [84, 79] width 146 height 26
click at [36, 106] on div "Framboð" at bounding box center [84, 101] width 132 height 19
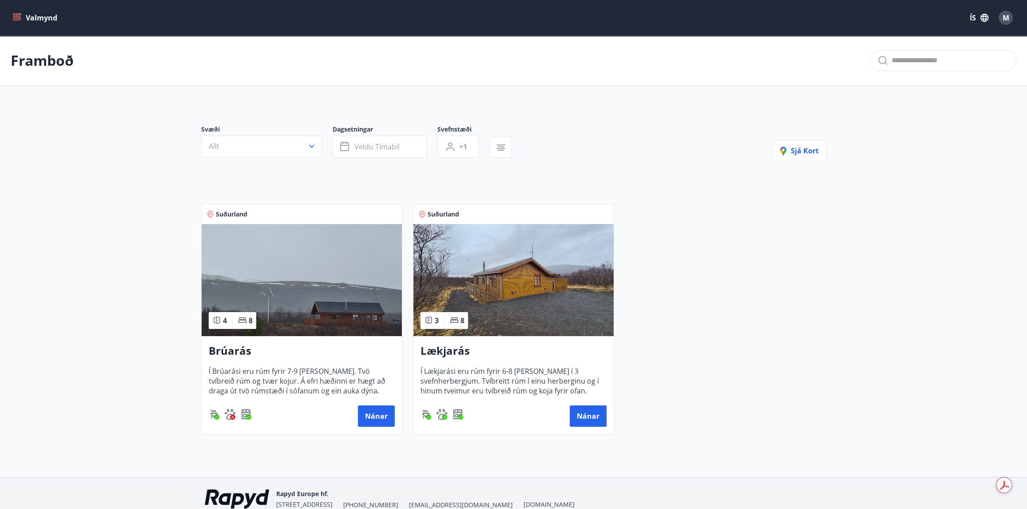
click at [510, 286] on img at bounding box center [514, 280] width 200 height 112
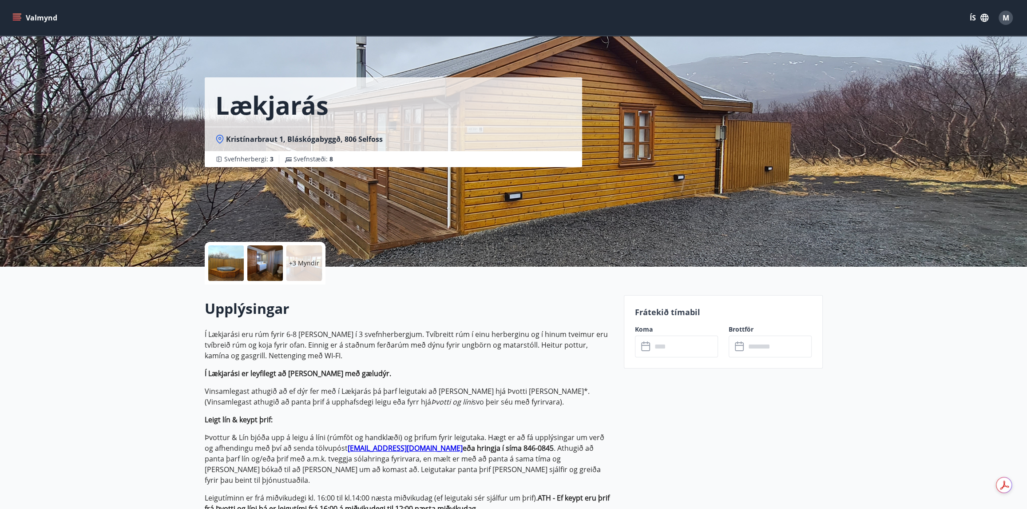
click at [642, 342] on icon at bounding box center [645, 346] width 9 height 9
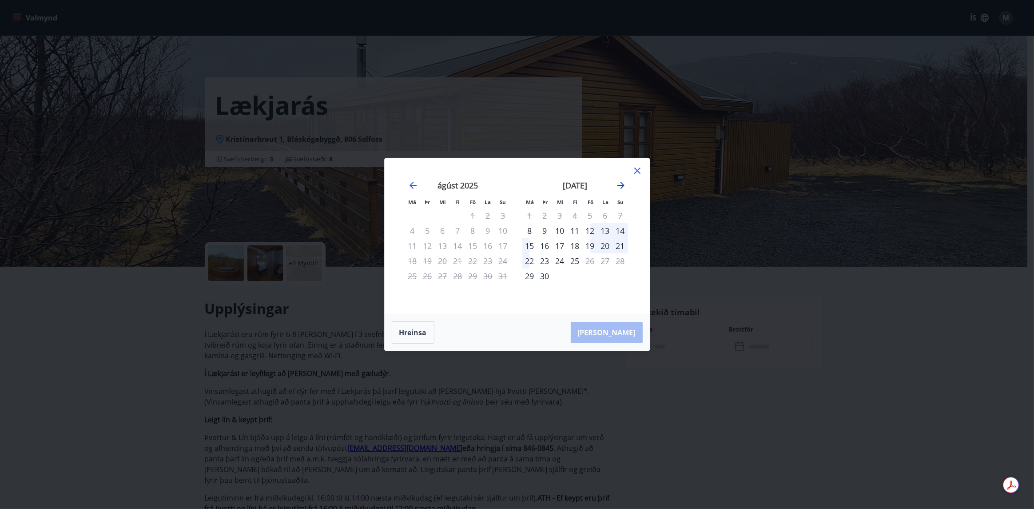
click at [622, 185] on icon "Move forward to switch to the next month." at bounding box center [620, 185] width 7 height 7
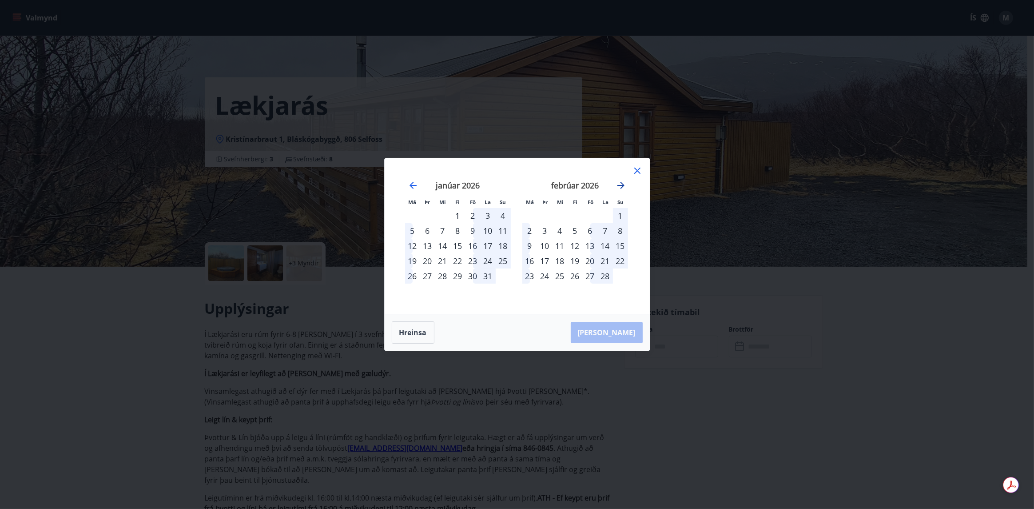
click at [622, 185] on icon "Move forward to switch to the next month." at bounding box center [620, 185] width 7 height 7
click at [620, 186] on icon "Move forward to switch to the next month." at bounding box center [621, 185] width 11 height 11
click at [635, 169] on icon at bounding box center [637, 170] width 6 height 6
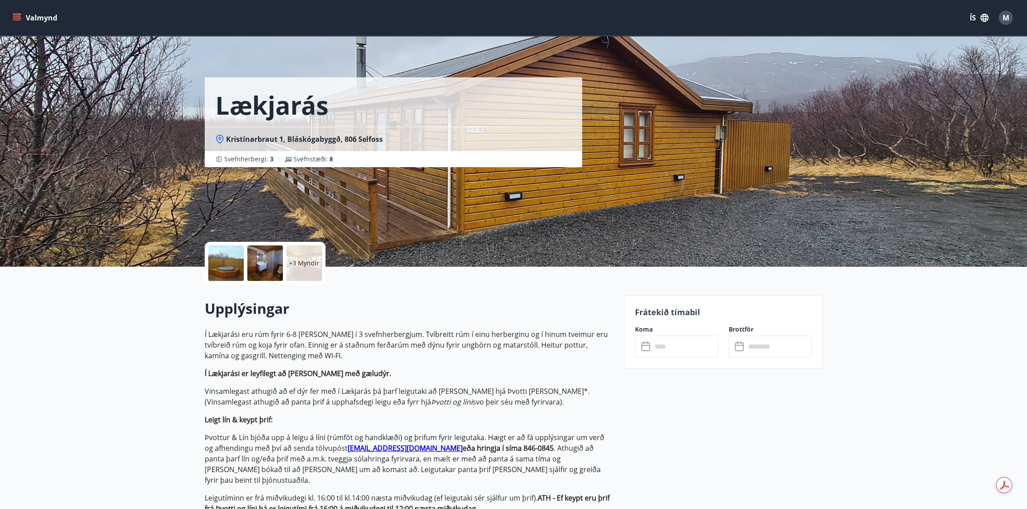
click at [16, 16] on icon "menu" at bounding box center [17, 16] width 8 height 1
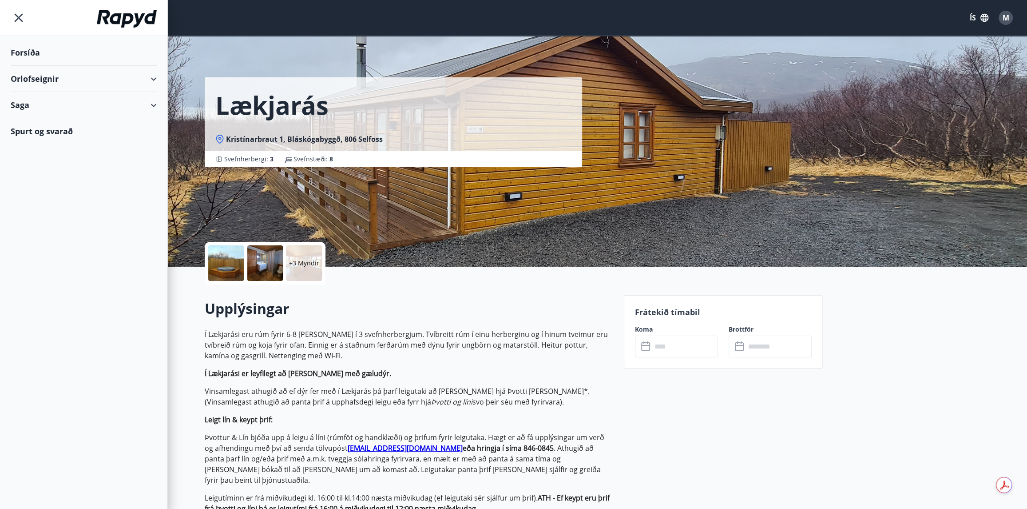
click at [26, 77] on div "Orlofseignir" at bounding box center [84, 79] width 146 height 26
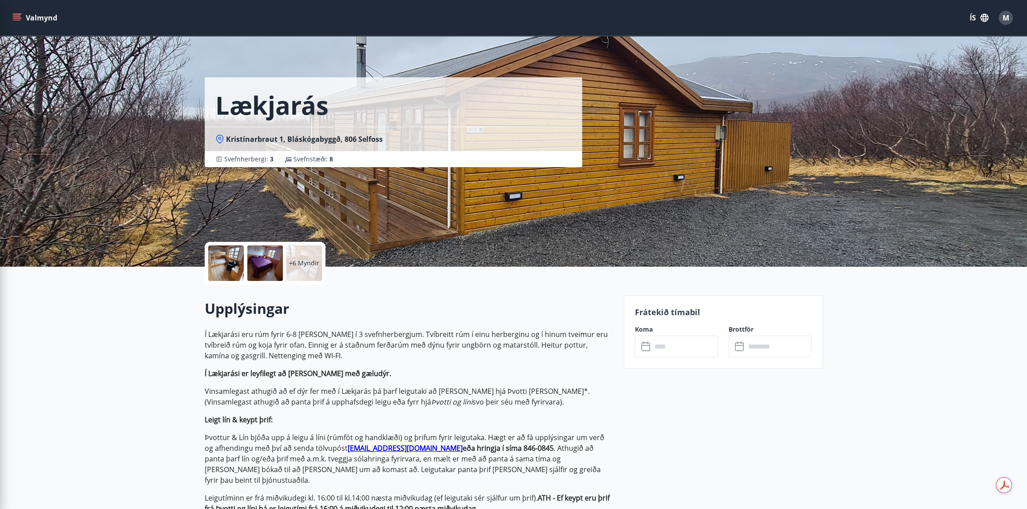
click at [492, 297] on div "Upplýsingar Í Lækjarási eru rúm fyrir 6-8 manns í 3 svefnherbergjum. Tvíbreitt …" at bounding box center [409, 470] width 409 height 372
click at [644, 345] on icon at bounding box center [645, 345] width 9 height 1
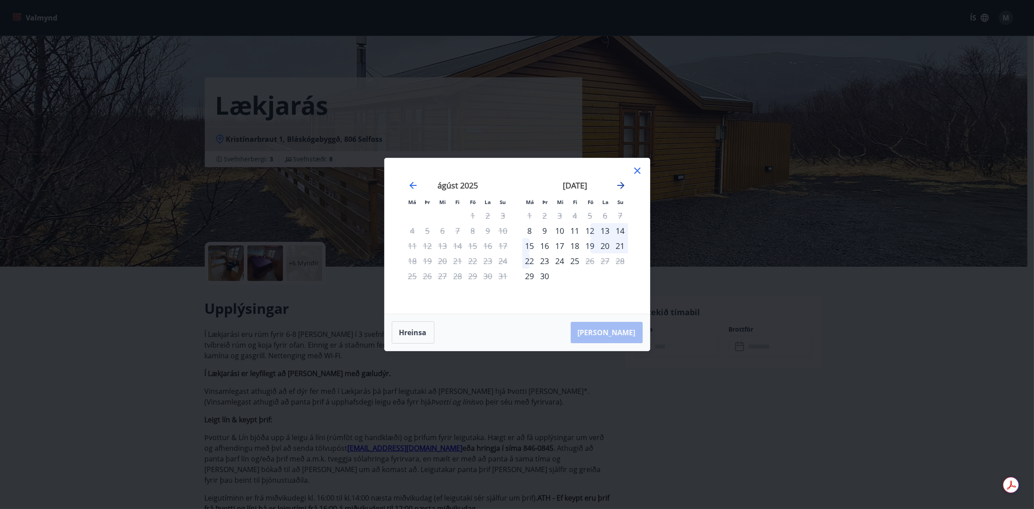
click at [620, 189] on icon "Move forward to switch to the next month." at bounding box center [621, 185] width 11 height 11
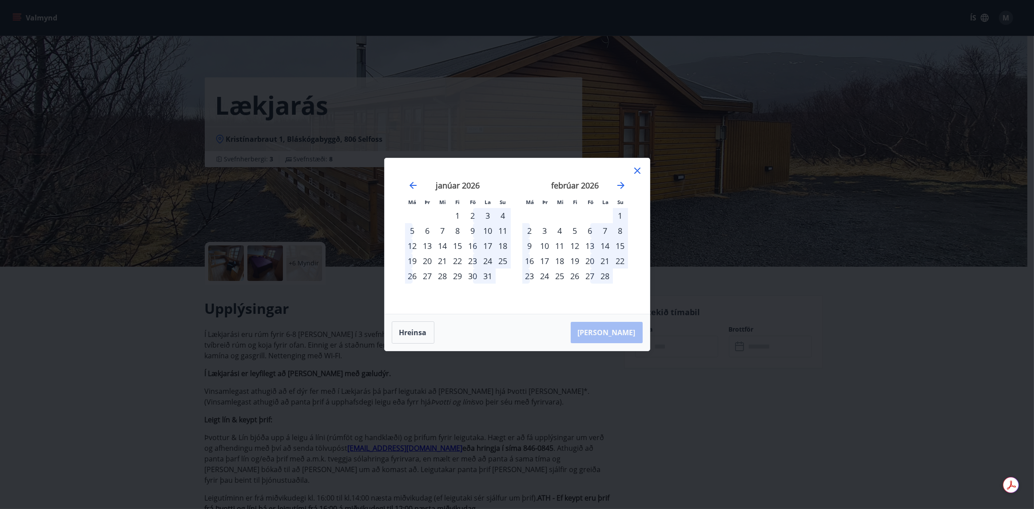
click at [637, 171] on icon at bounding box center [637, 170] width 6 height 6
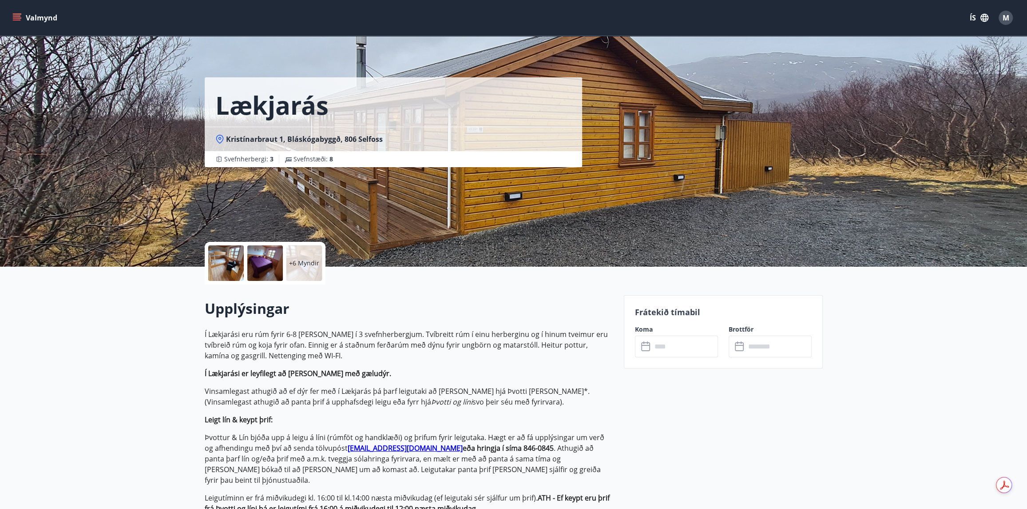
click at [18, 17] on icon "menu" at bounding box center [16, 17] width 9 height 9
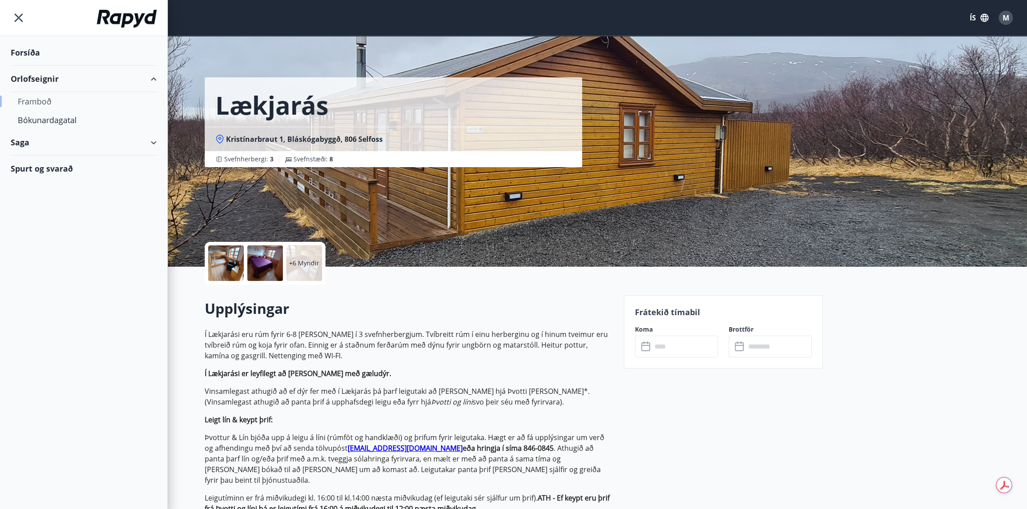
click at [43, 102] on div "Framboð" at bounding box center [84, 101] width 132 height 19
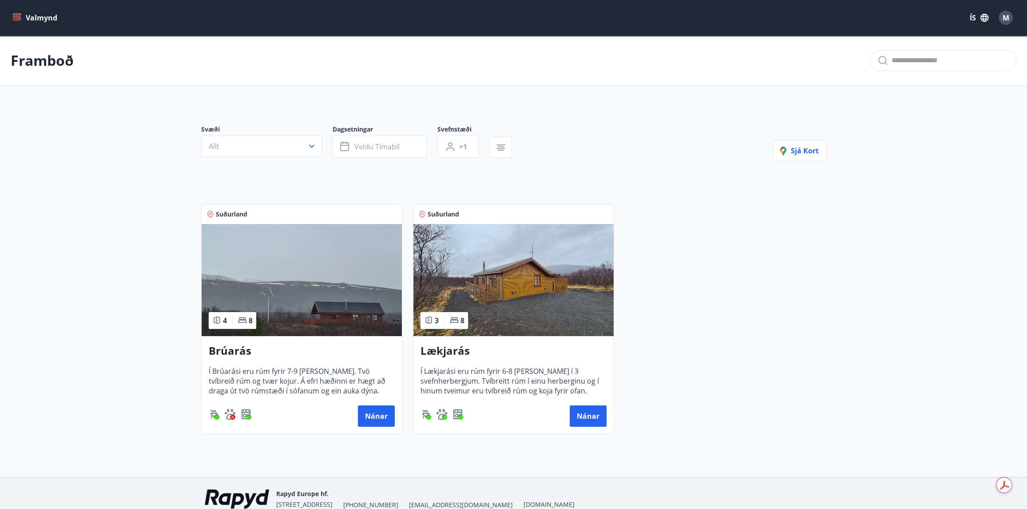
click at [481, 296] on img at bounding box center [514, 280] width 200 height 112
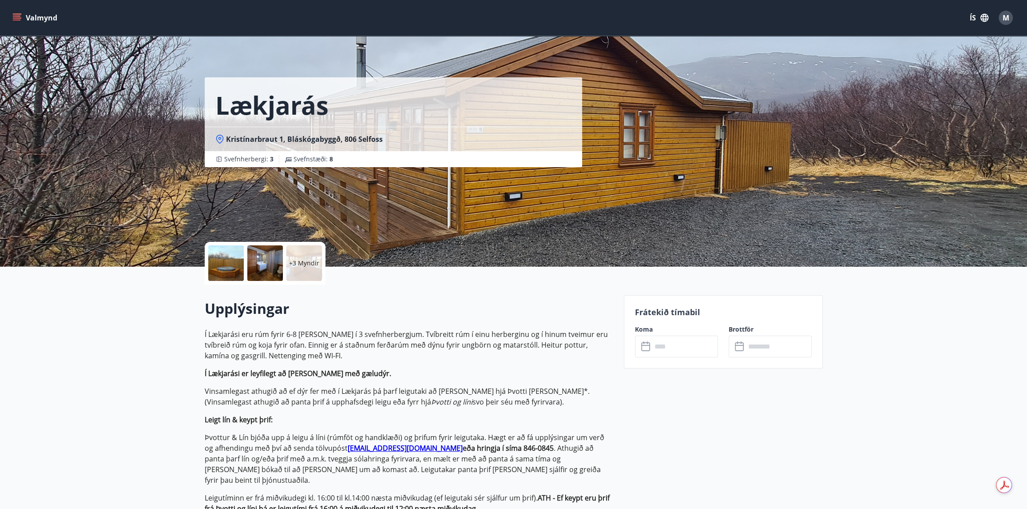
click at [643, 345] on icon at bounding box center [645, 345] width 9 height 1
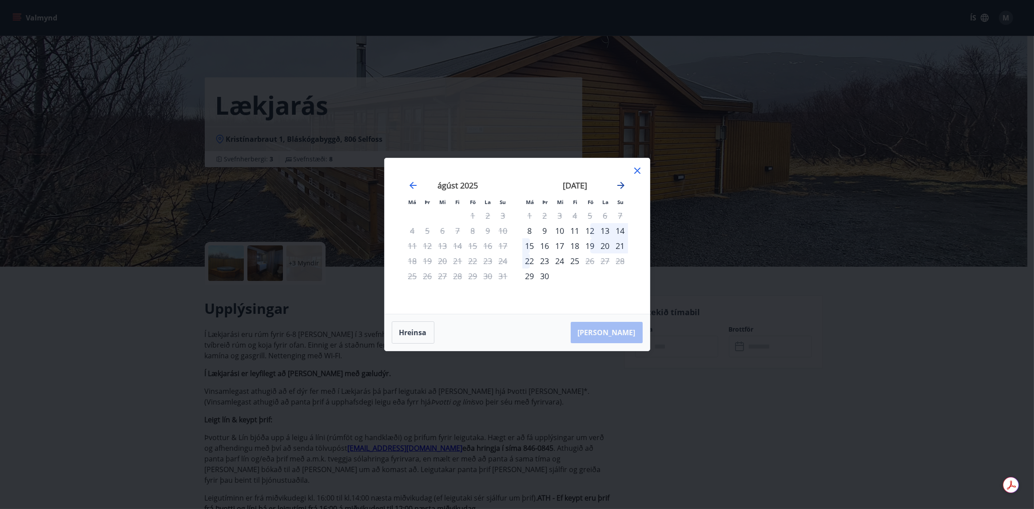
click at [617, 186] on icon "Move forward to switch to the next month." at bounding box center [621, 185] width 11 height 11
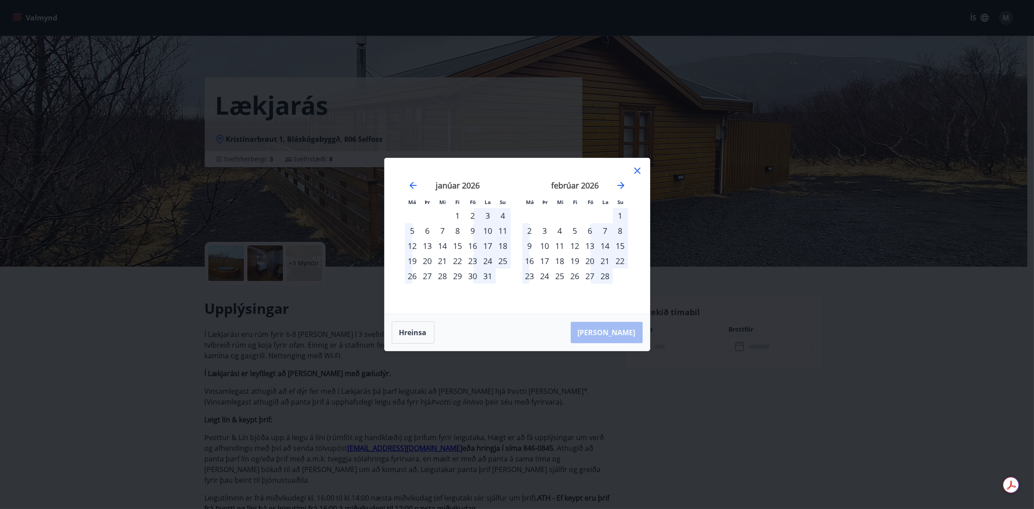
click at [636, 168] on icon at bounding box center [637, 170] width 11 height 11
